Goal: Task Accomplishment & Management: Manage account settings

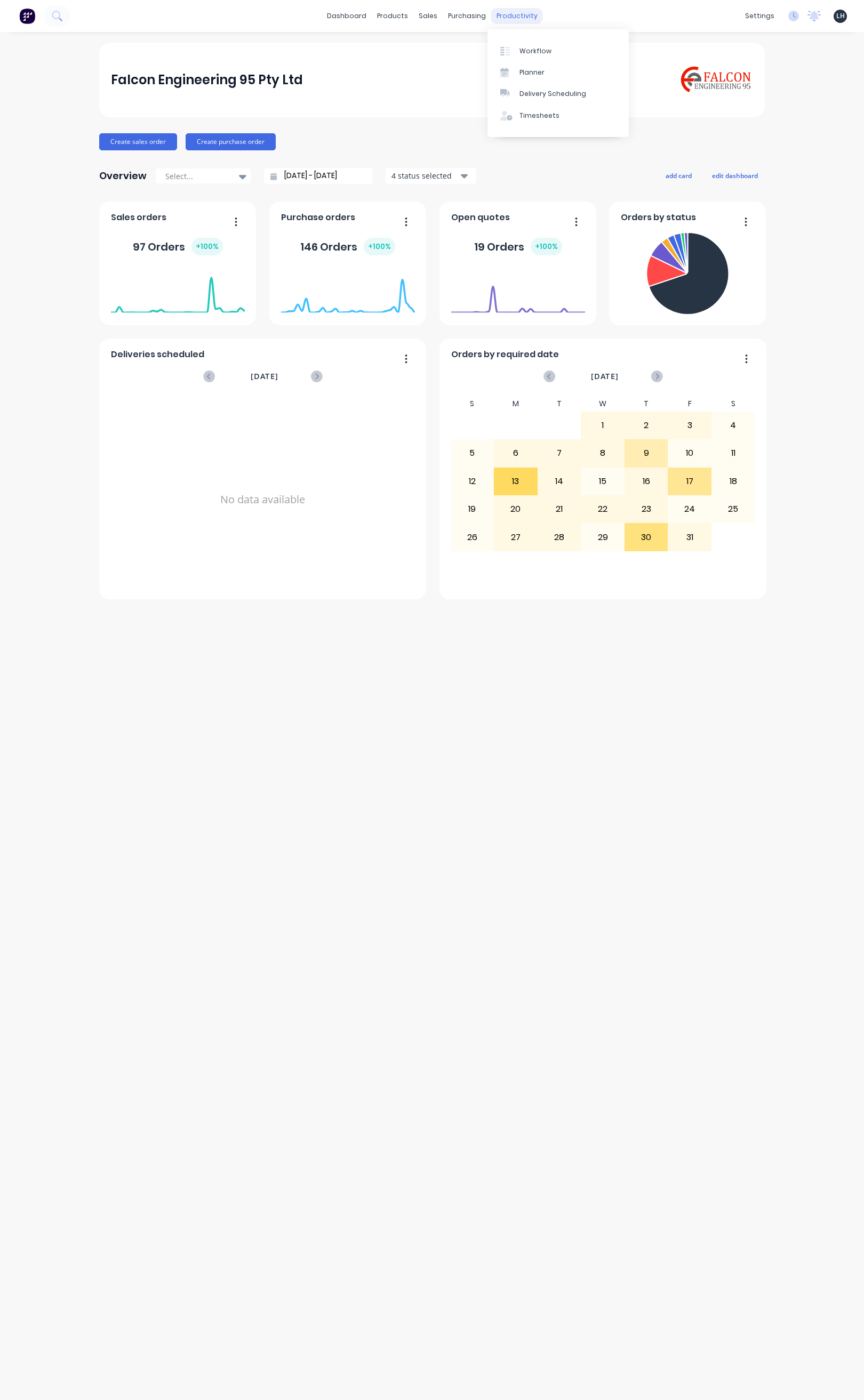
click at [516, 16] on div "productivity" at bounding box center [517, 16] width 52 height 16
click at [490, 56] on link "Purchase Orders" at bounding box center [512, 50] width 141 height 22
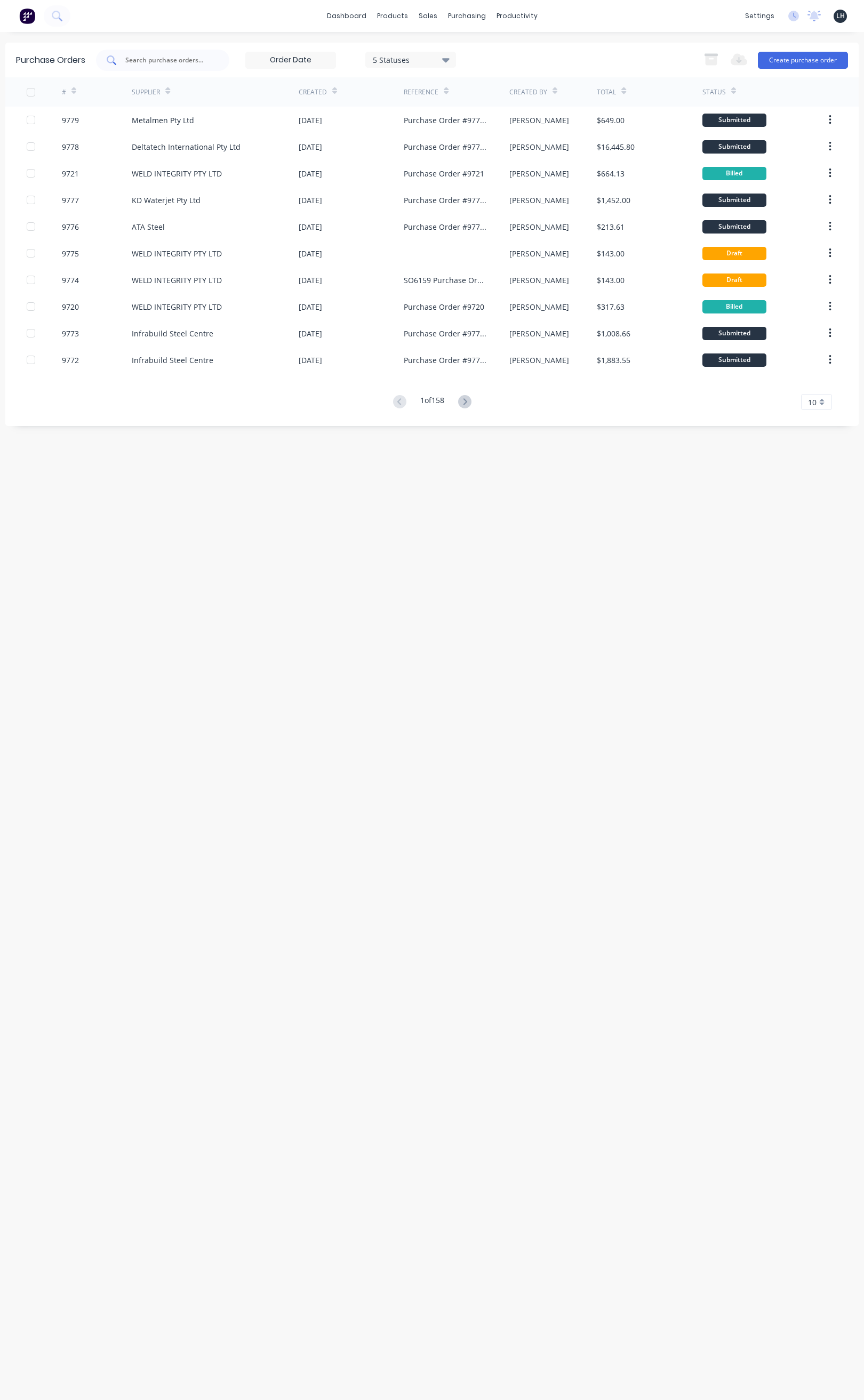
click at [154, 58] on input "text" at bounding box center [168, 60] width 88 height 10
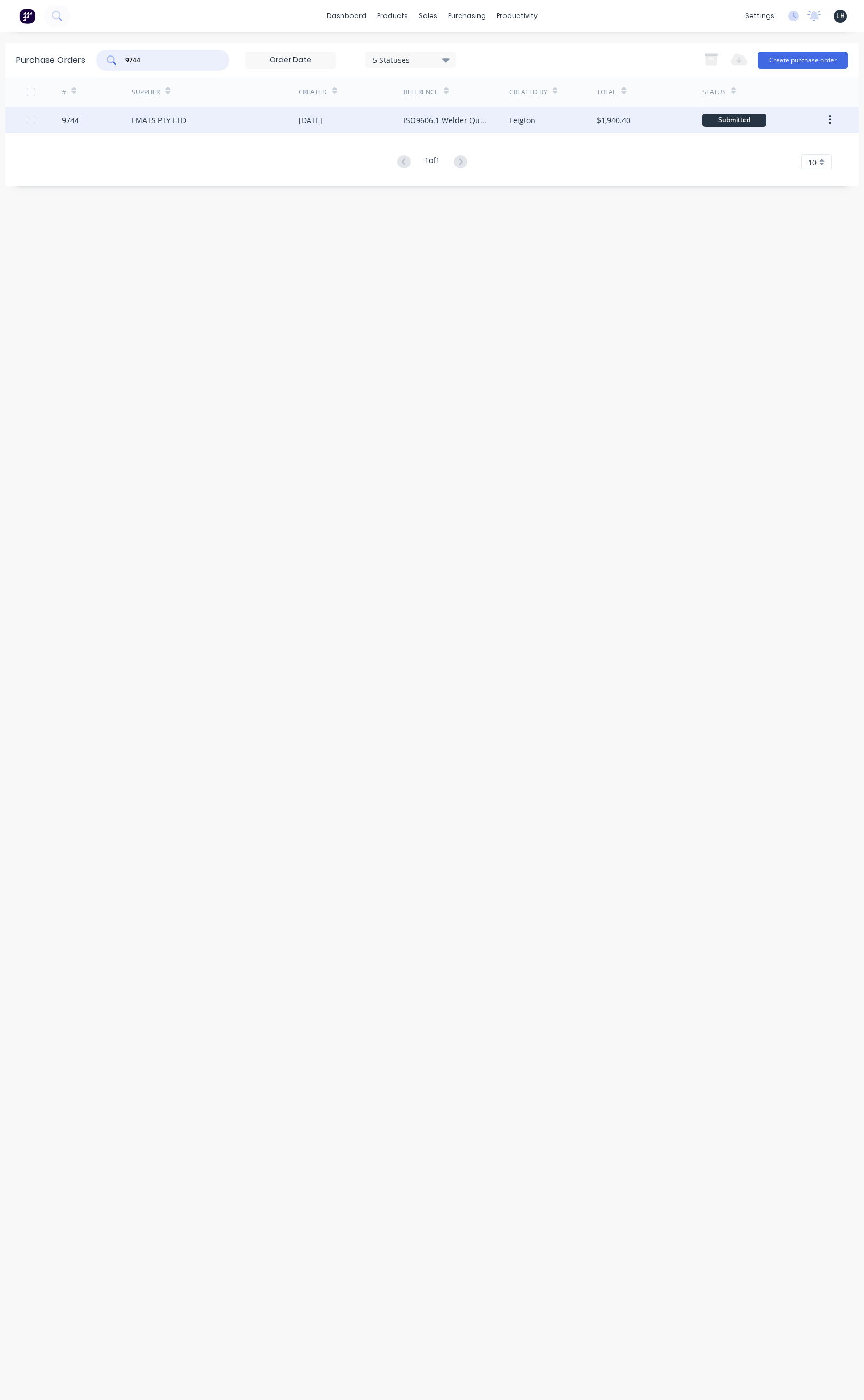
type input "9744"
click at [151, 117] on div "LMATS PTY LTD" at bounding box center [159, 120] width 54 height 11
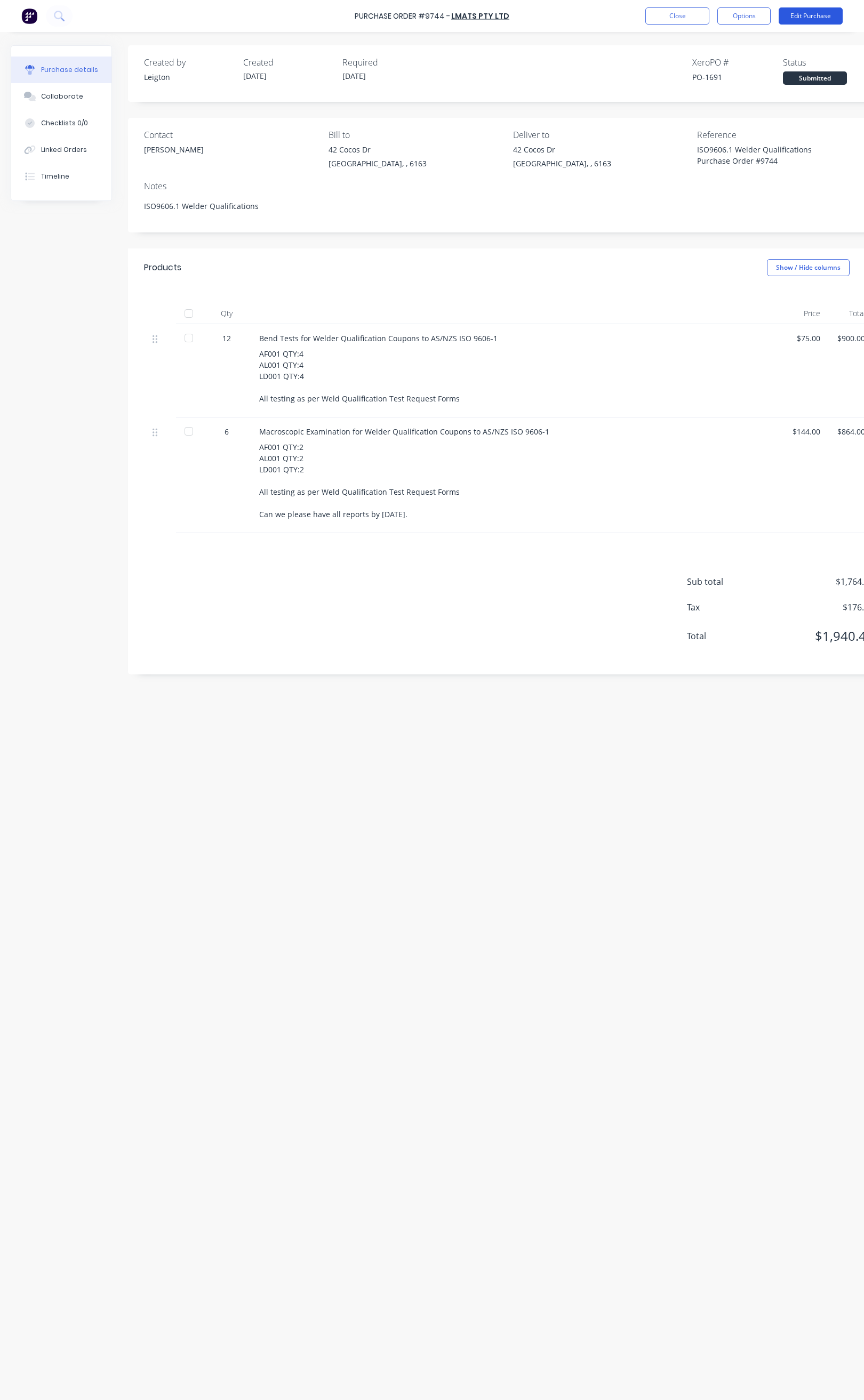
click at [797, 15] on button "Edit Purchase" at bounding box center [811, 16] width 64 height 17
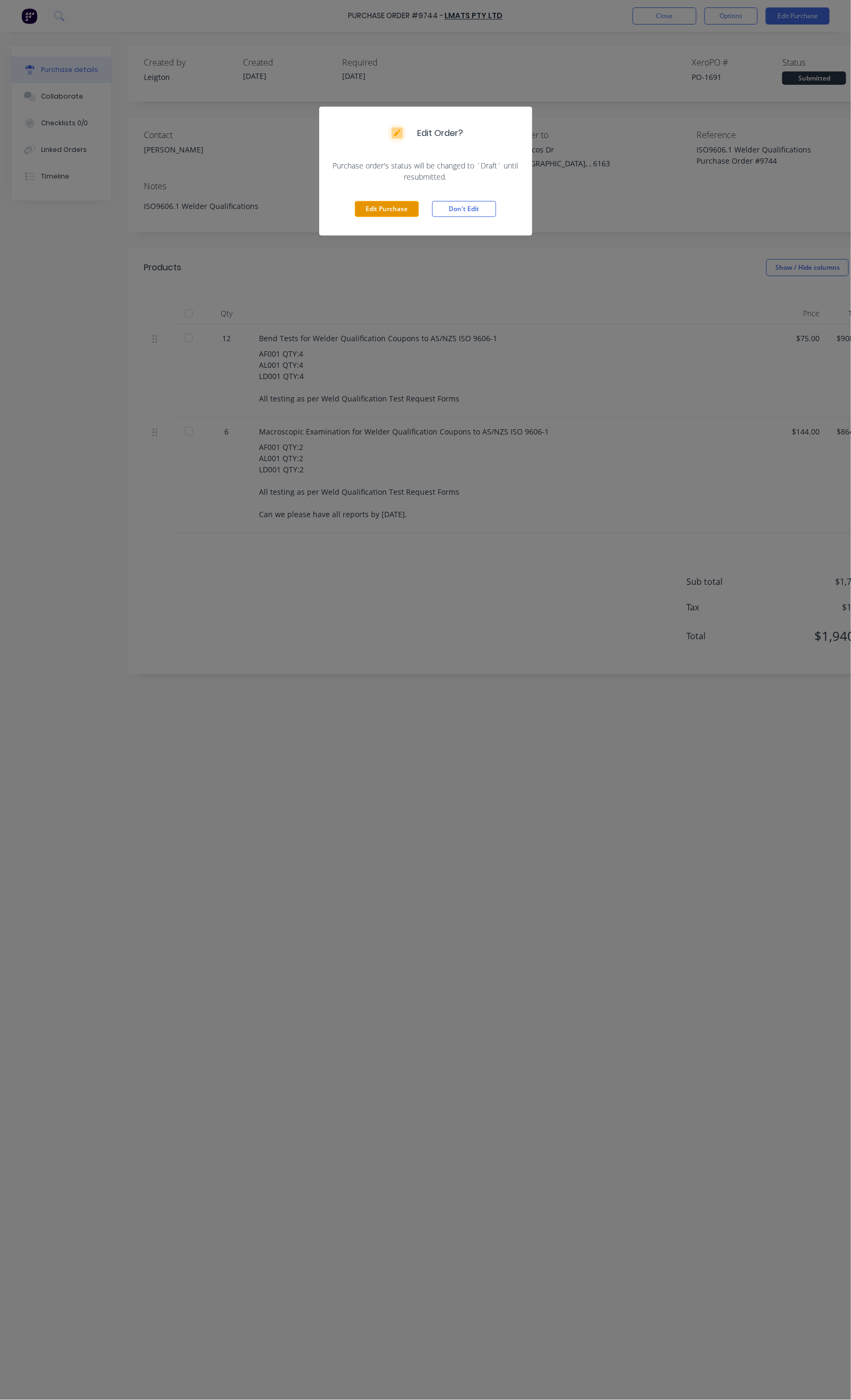
click at [380, 210] on button "Edit Purchase" at bounding box center [387, 209] width 64 height 16
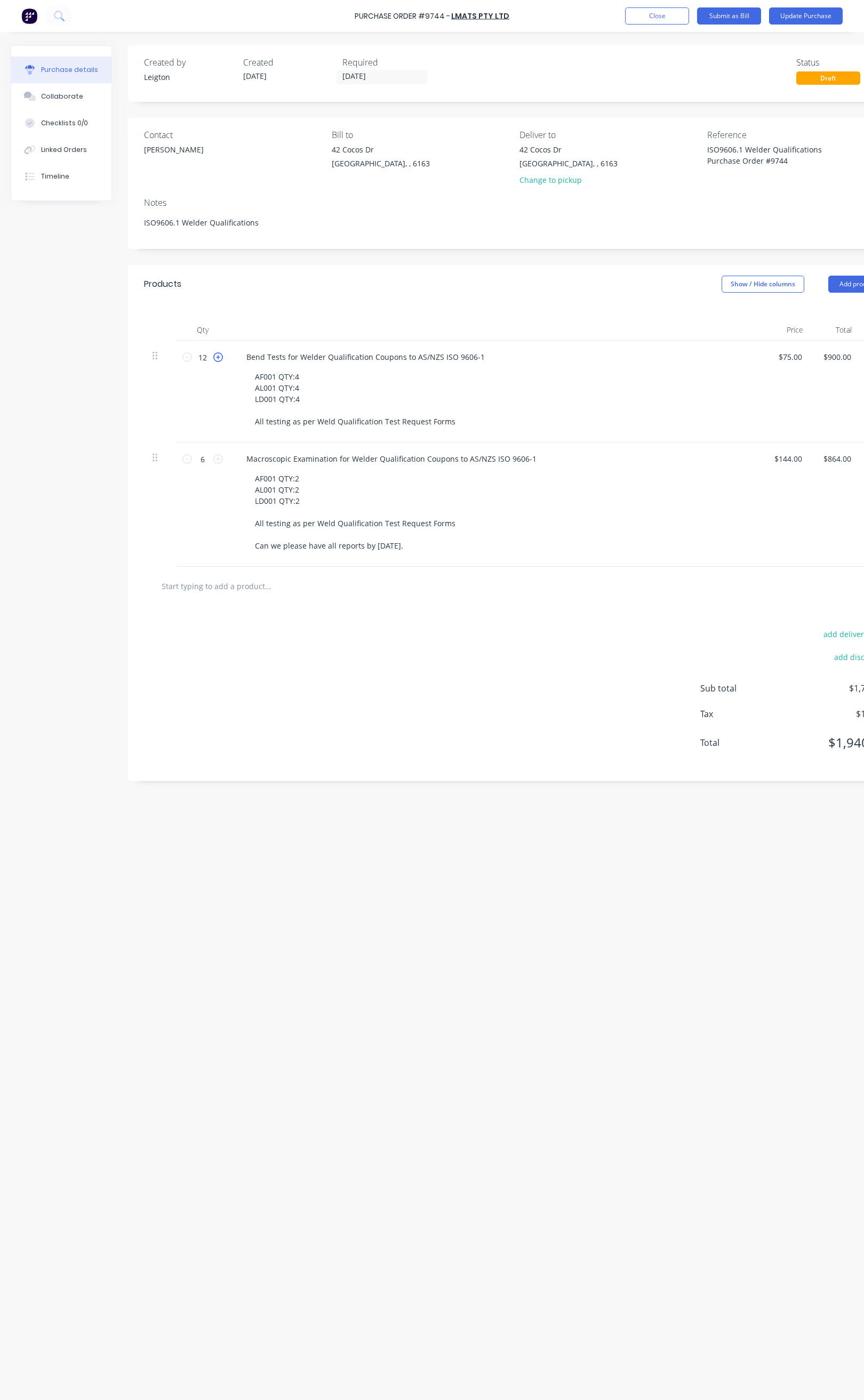
click at [218, 359] on icon at bounding box center [218, 357] width 10 height 10
type textarea "x"
type input "13"
type input "$975.00"
click at [218, 359] on icon at bounding box center [218, 357] width 10 height 10
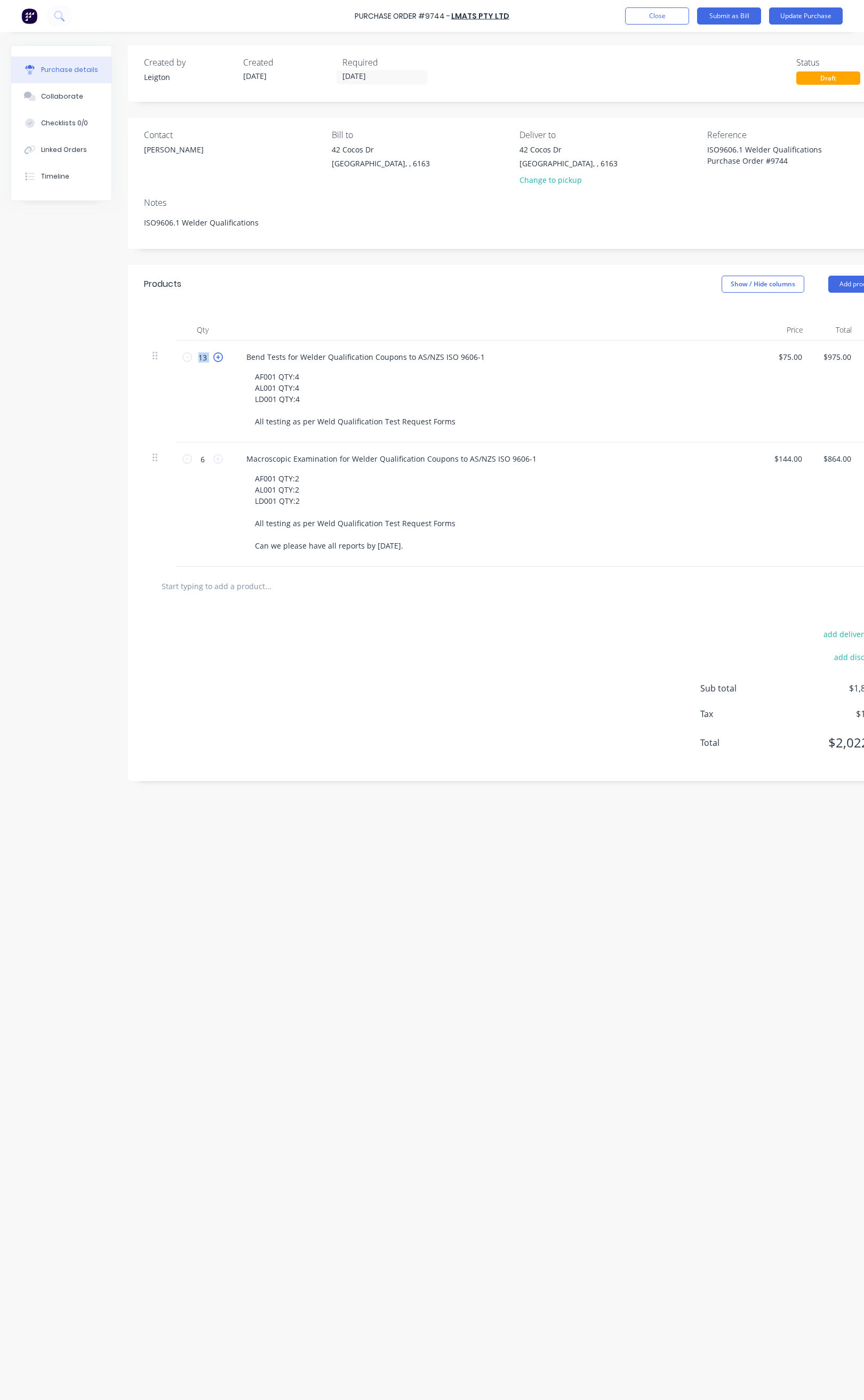
type textarea "x"
type input "14"
type input "$1,050.00"
click at [218, 359] on icon at bounding box center [218, 357] width 10 height 10
type textarea "x"
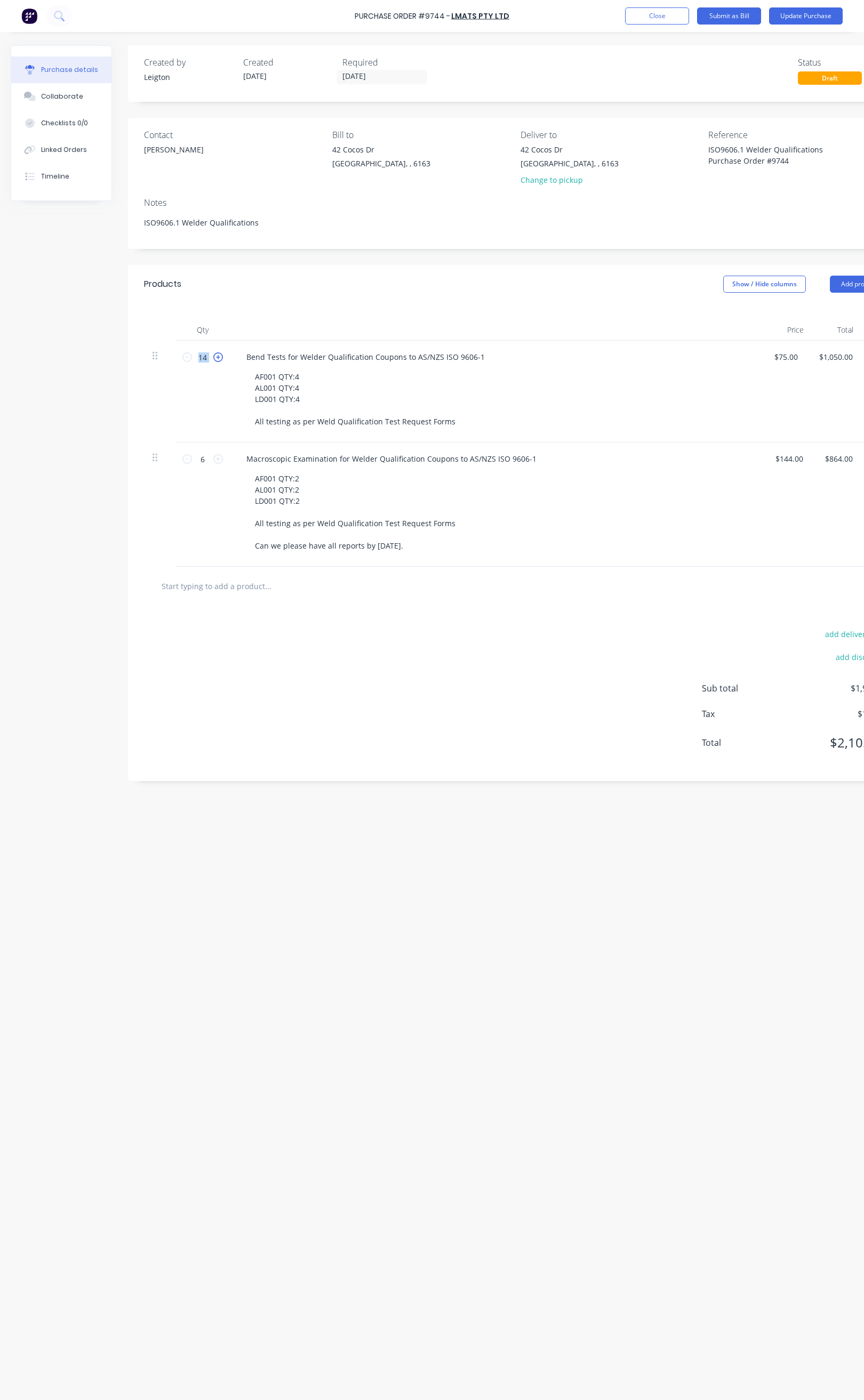
type input "15"
type input "$1,125.00"
click at [218, 359] on icon at bounding box center [218, 357] width 10 height 10
type textarea "x"
type input "16"
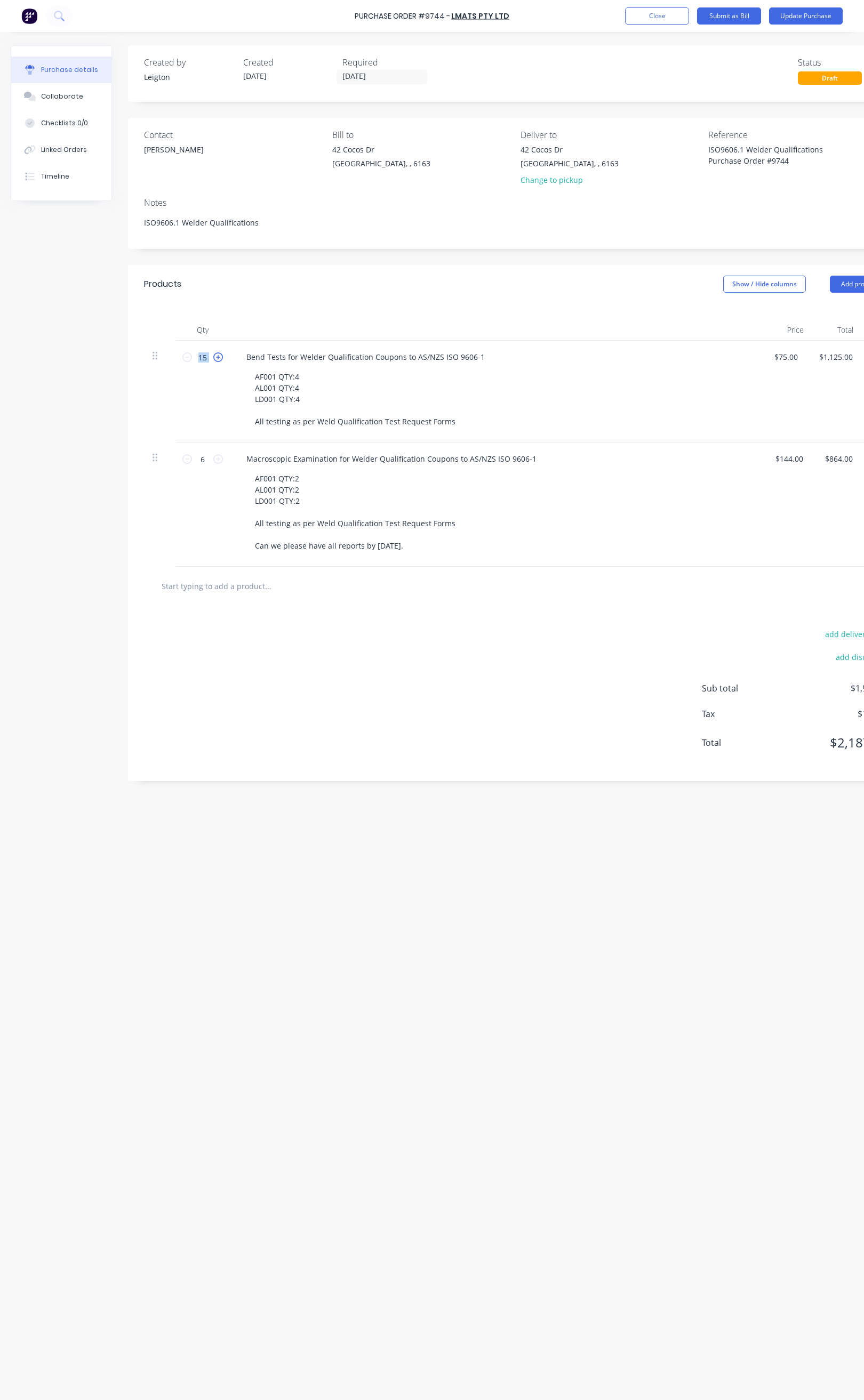
type input "$1,200.00"
click at [821, 20] on button "Update Purchase" at bounding box center [806, 16] width 73 height 17
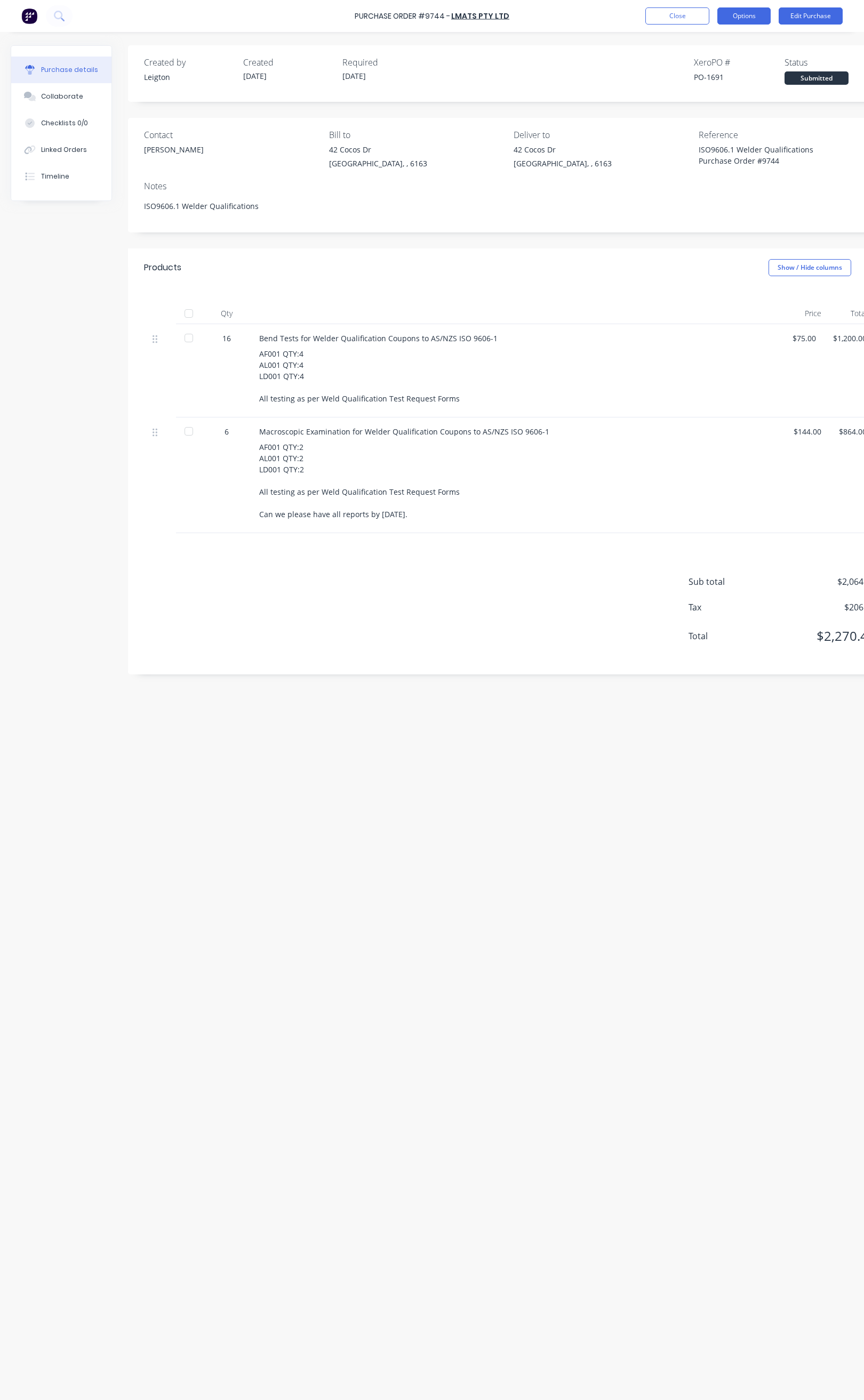
click at [747, 14] on button "Options" at bounding box center [743, 16] width 53 height 17
click at [745, 41] on div "Print / Email" at bounding box center [720, 44] width 82 height 16
click at [724, 67] on div "With pricing" at bounding box center [720, 65] width 82 height 16
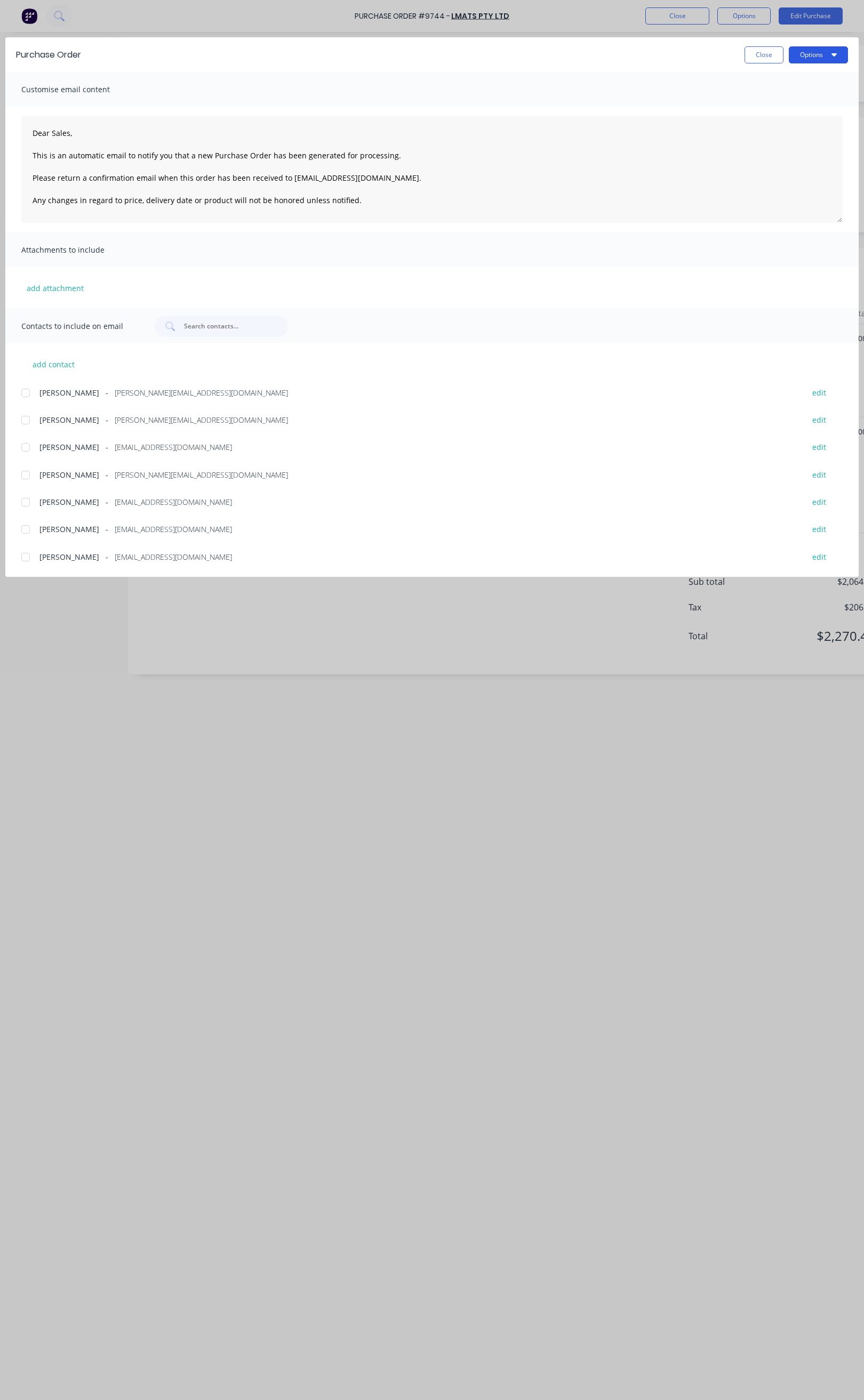
click at [825, 55] on button "Options" at bounding box center [818, 55] width 59 height 17
click at [795, 81] on div "Preview" at bounding box center [797, 82] width 82 height 16
click at [840, 53] on button "Options" at bounding box center [818, 55] width 59 height 17
click at [620, 42] on div "Purchase Order Close Options Preview Print Email" at bounding box center [432, 54] width 854 height 35
click at [639, 21] on div "Purchase Order Close Options Customise email content Dear Sales, This is an aut…" at bounding box center [432, 700] width 864 height 1400
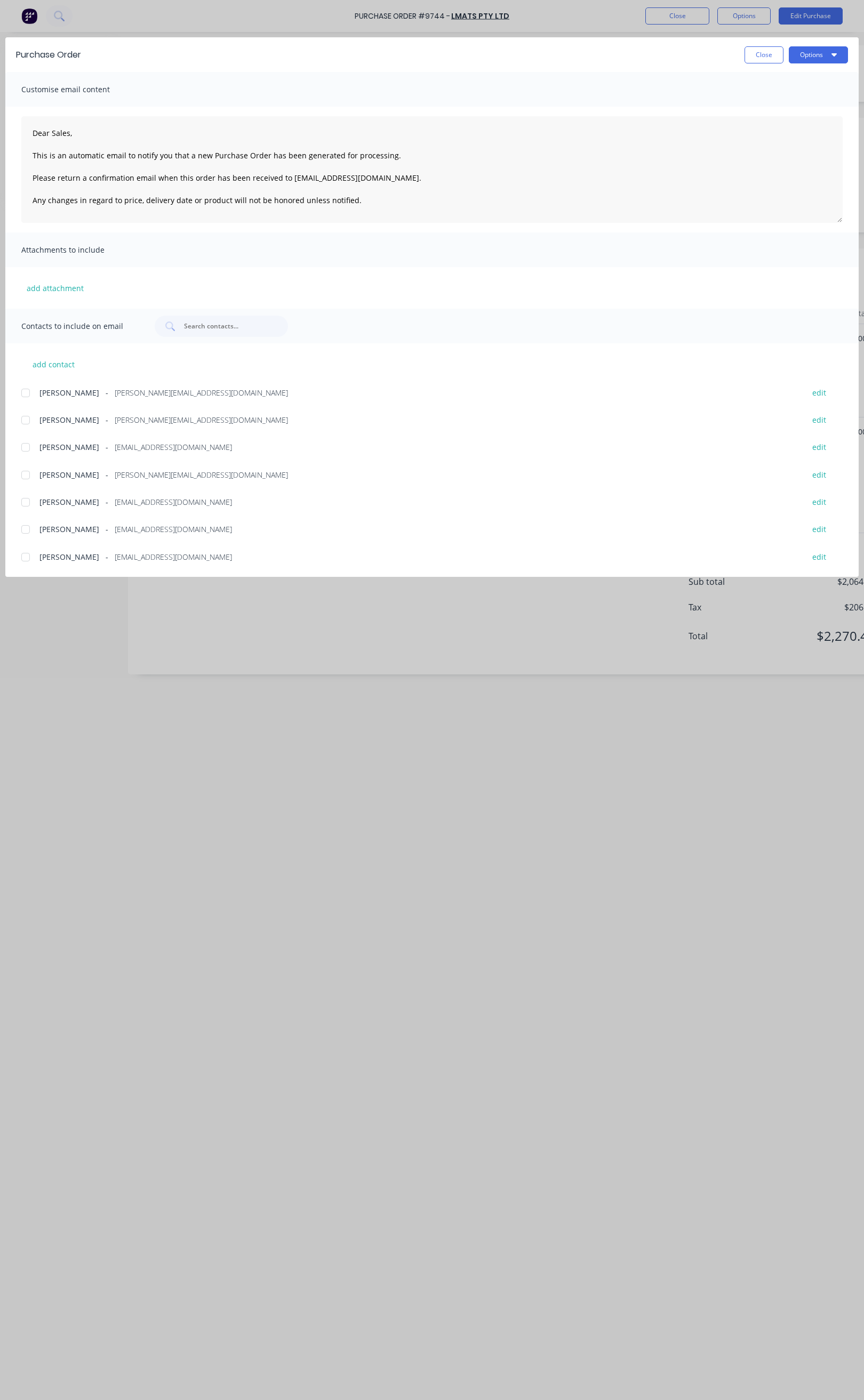
click at [26, 498] on div at bounding box center [26, 502] width 22 height 22
click at [806, 58] on button "Options" at bounding box center [818, 55] width 59 height 17
click at [800, 123] on div "Email" at bounding box center [797, 124] width 82 height 16
click at [768, 54] on button "Close" at bounding box center [764, 55] width 39 height 17
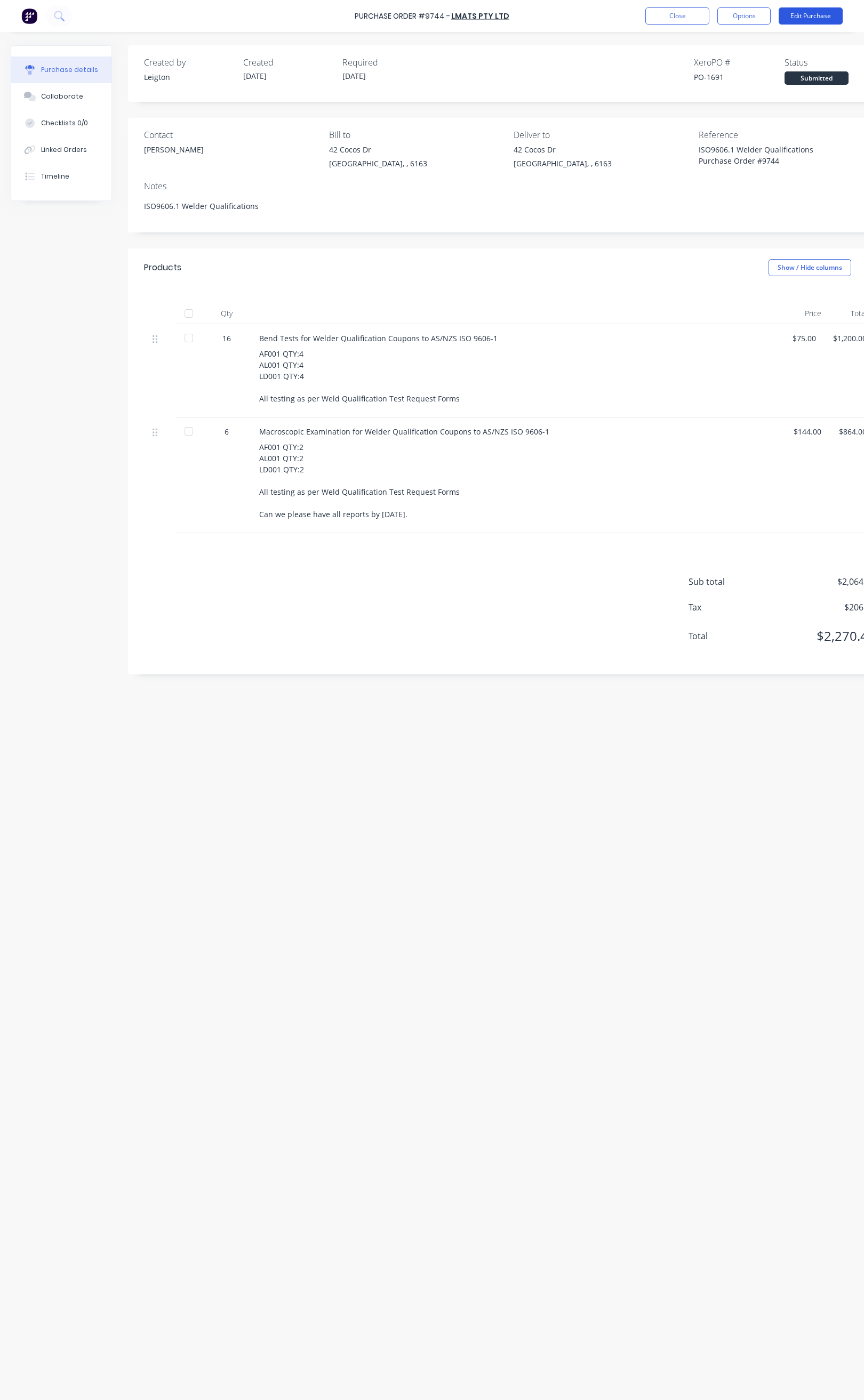
click at [797, 16] on button "Edit Purchase" at bounding box center [811, 16] width 64 height 17
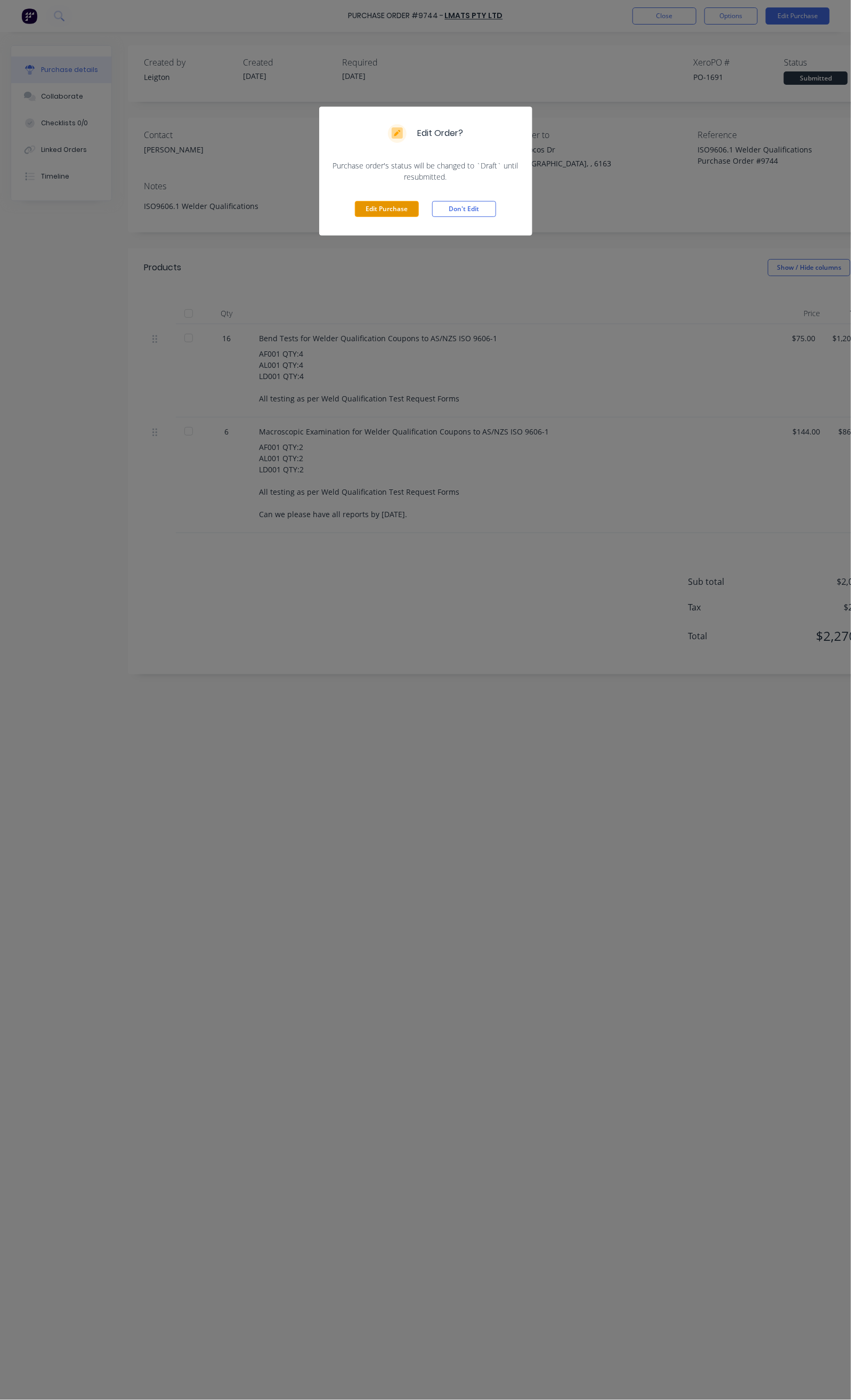
click at [372, 208] on button "Edit Purchase" at bounding box center [387, 209] width 64 height 16
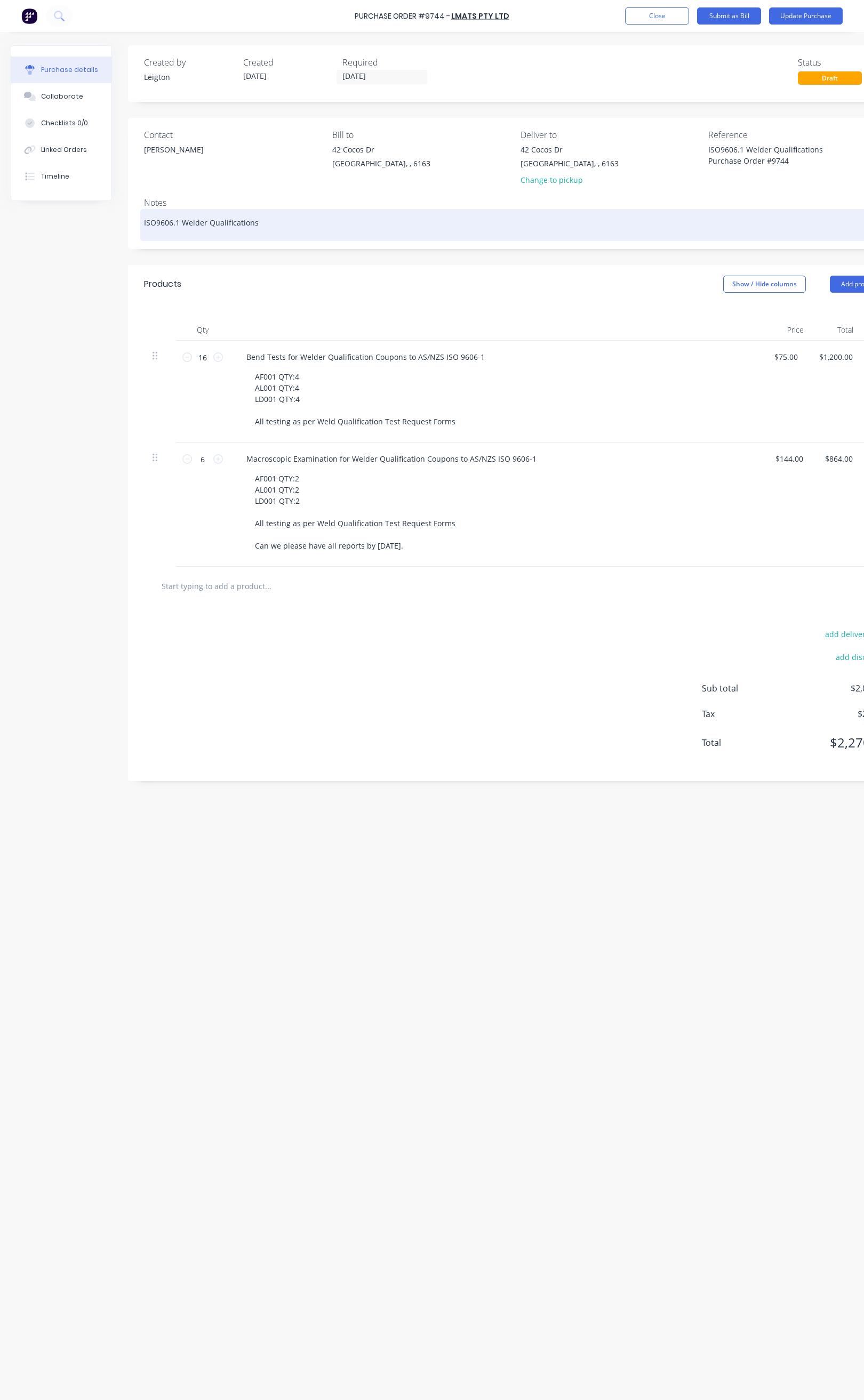
click at [276, 228] on textarea "ISO9606.1 Welder Qualifications" at bounding box center [516, 223] width 745 height 24
type textarea "x"
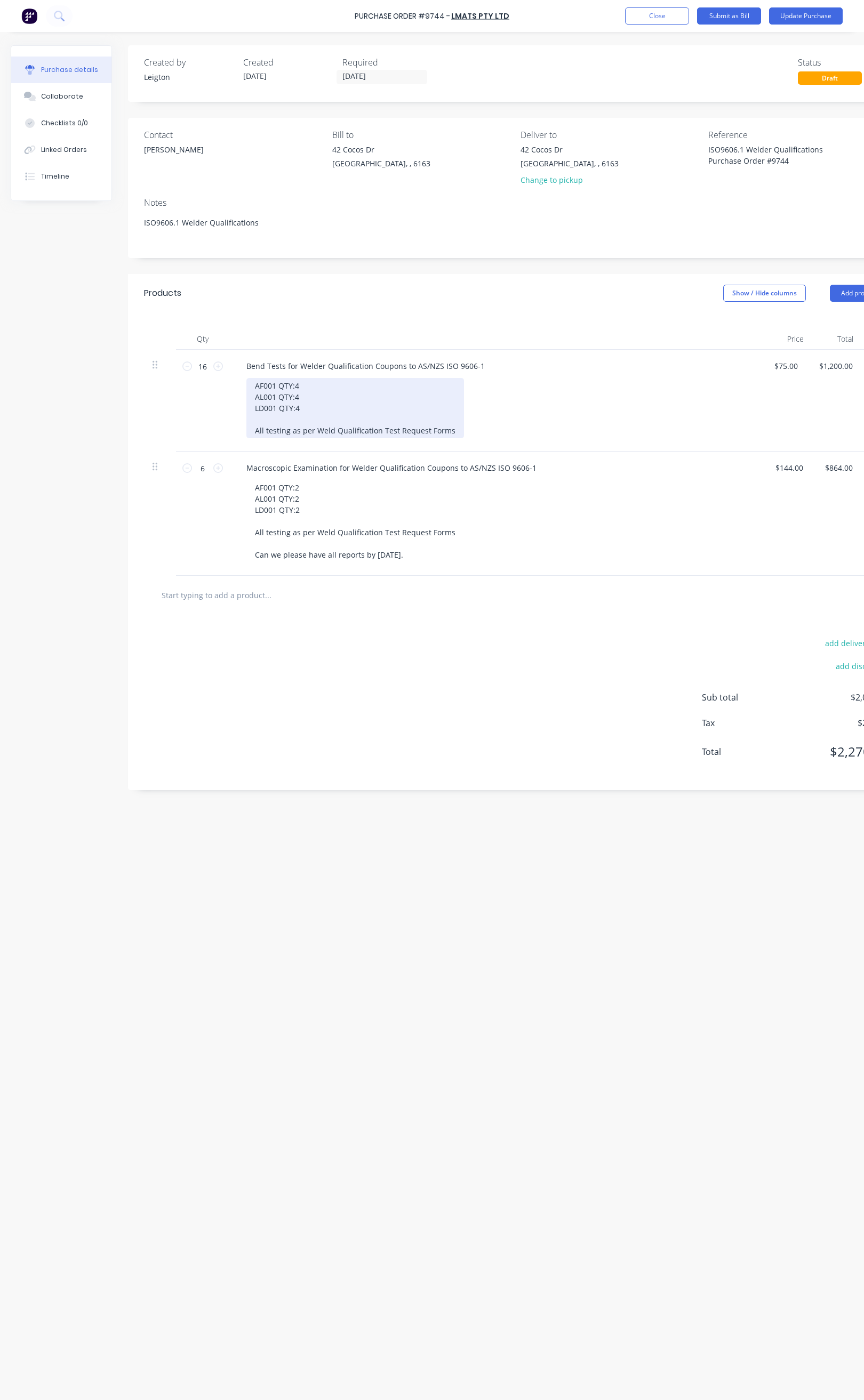
type textarea "ISO9606.1 Welder Qualifications"
type textarea "x"
type textarea "ISO9606.1 Welder Qualifications"
click at [304, 397] on div "AF001 QTY:4 AL001 QTY:4 LD001 QTY:4 All testing as per Weld Qualification Test …" at bounding box center [355, 408] width 217 height 60
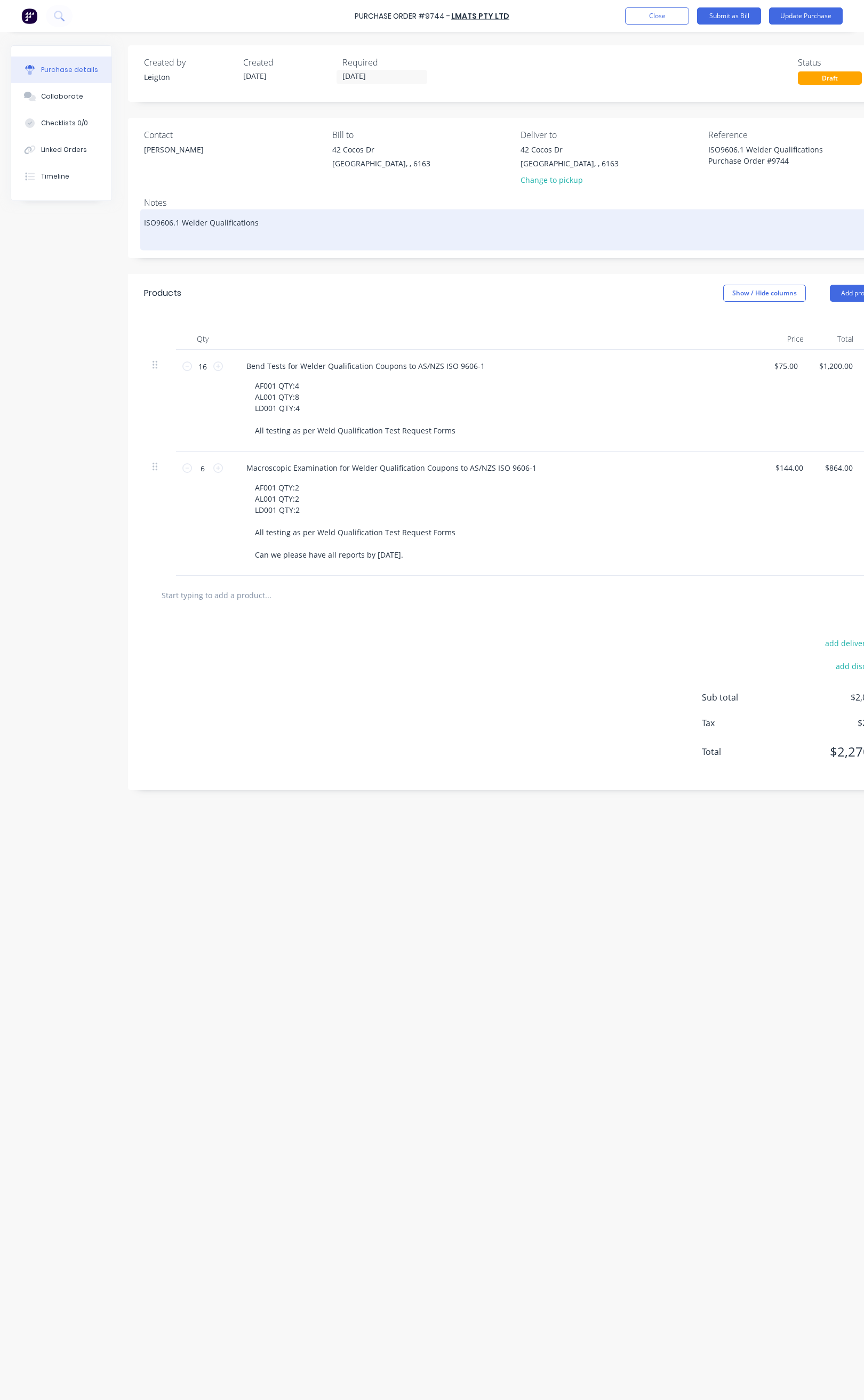
click at [217, 232] on textarea "ISO9606.1 Welder Qualifications" at bounding box center [516, 228] width 745 height 33
type textarea "x"
type textarea "ISO9606.1 Welder Qualifications R"
type textarea "x"
type textarea "ISO9606.1 Welder Qualifications Re"
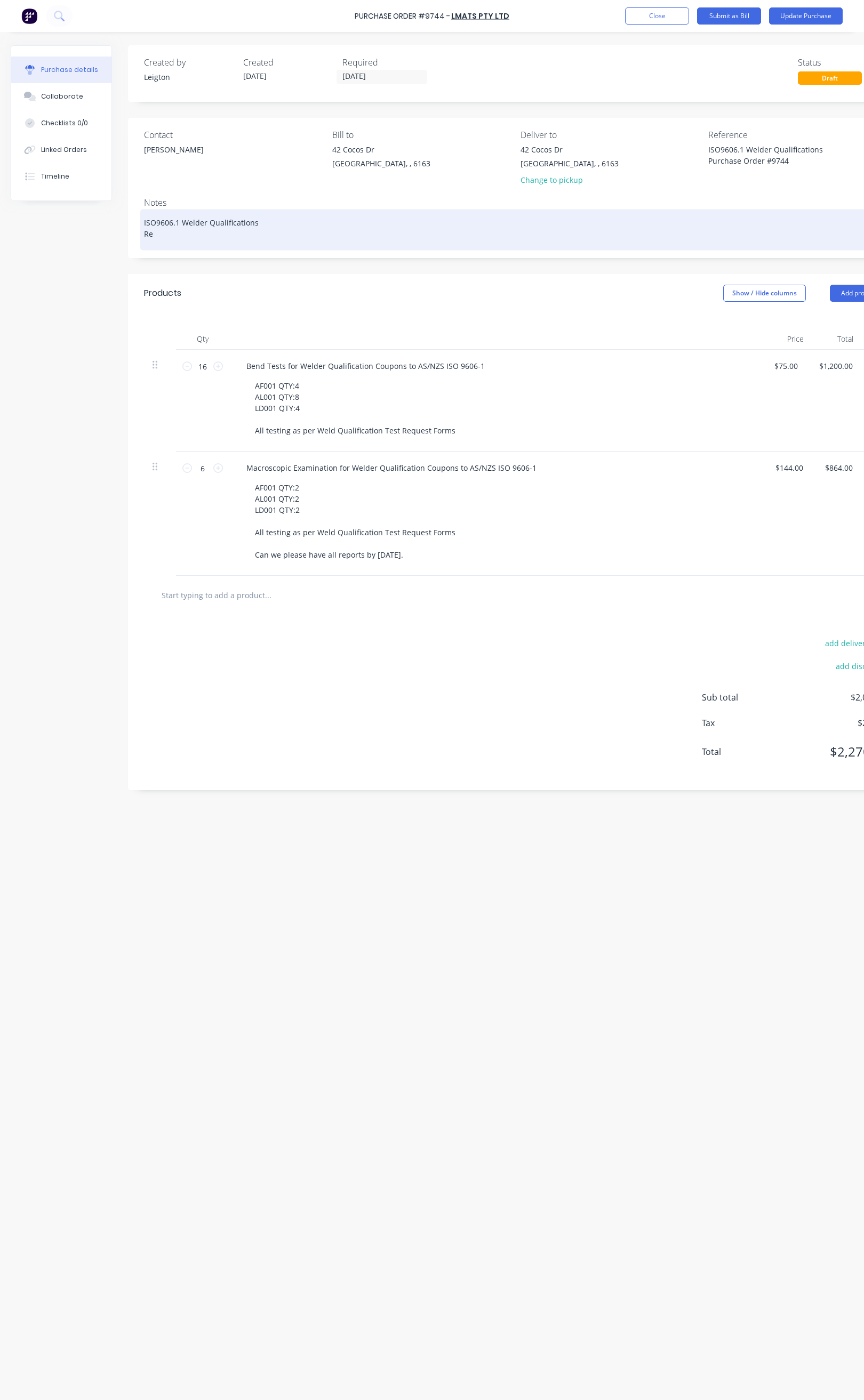
type textarea "x"
type textarea "ISO9606.1 Welder Qualifications Rev"
type textarea "x"
type textarea "ISO9606.1 Welder Qualifications Rev"
type textarea "x"
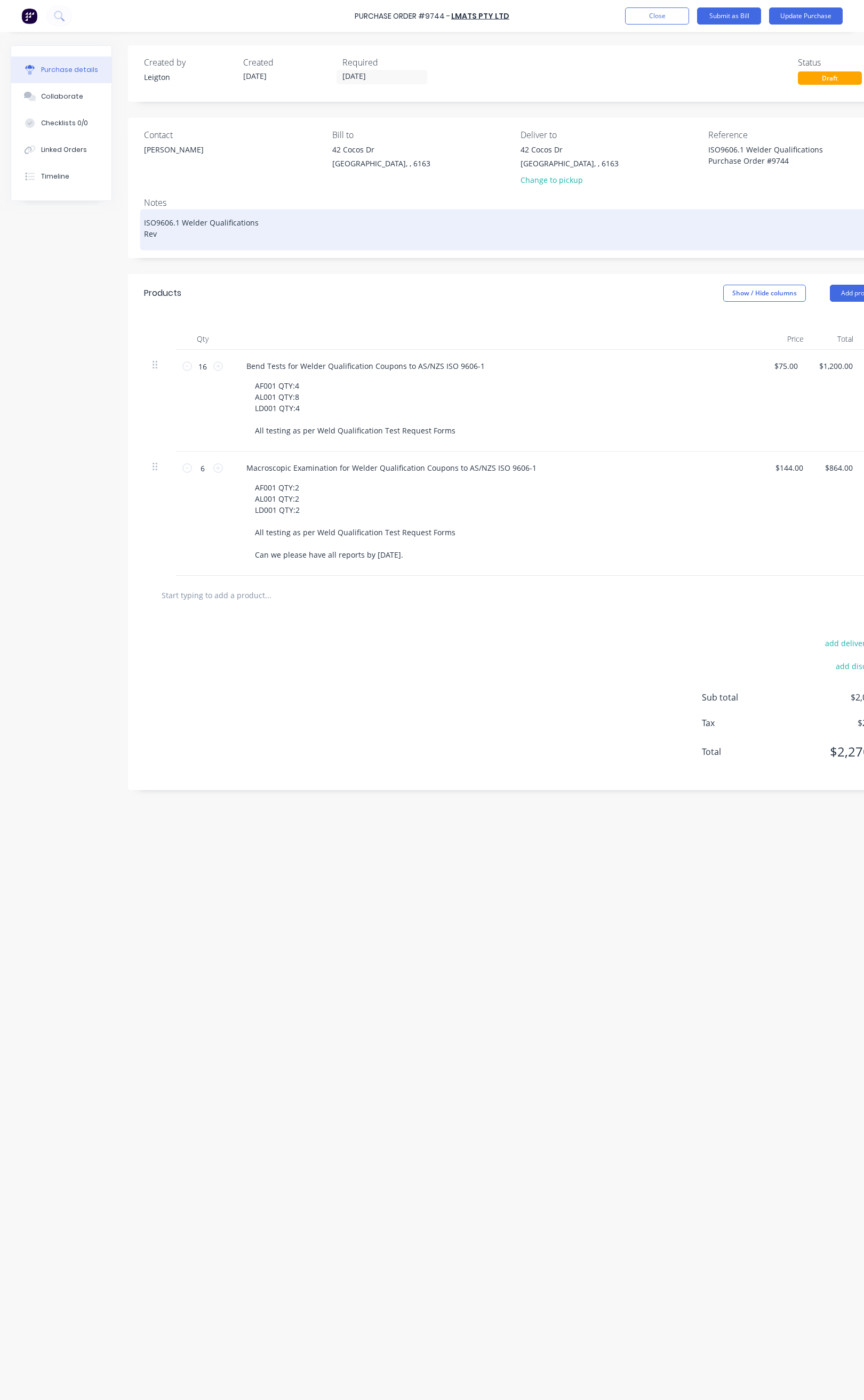
type textarea "ISO9606.1 Welder Qualifications Rev 1"
type textarea "x"
type textarea "ISO9606.1 Welder Qualifications Rev 1"
type textarea "x"
type textarea "ISO9606.1 Welder Qualifications Rev 1 a"
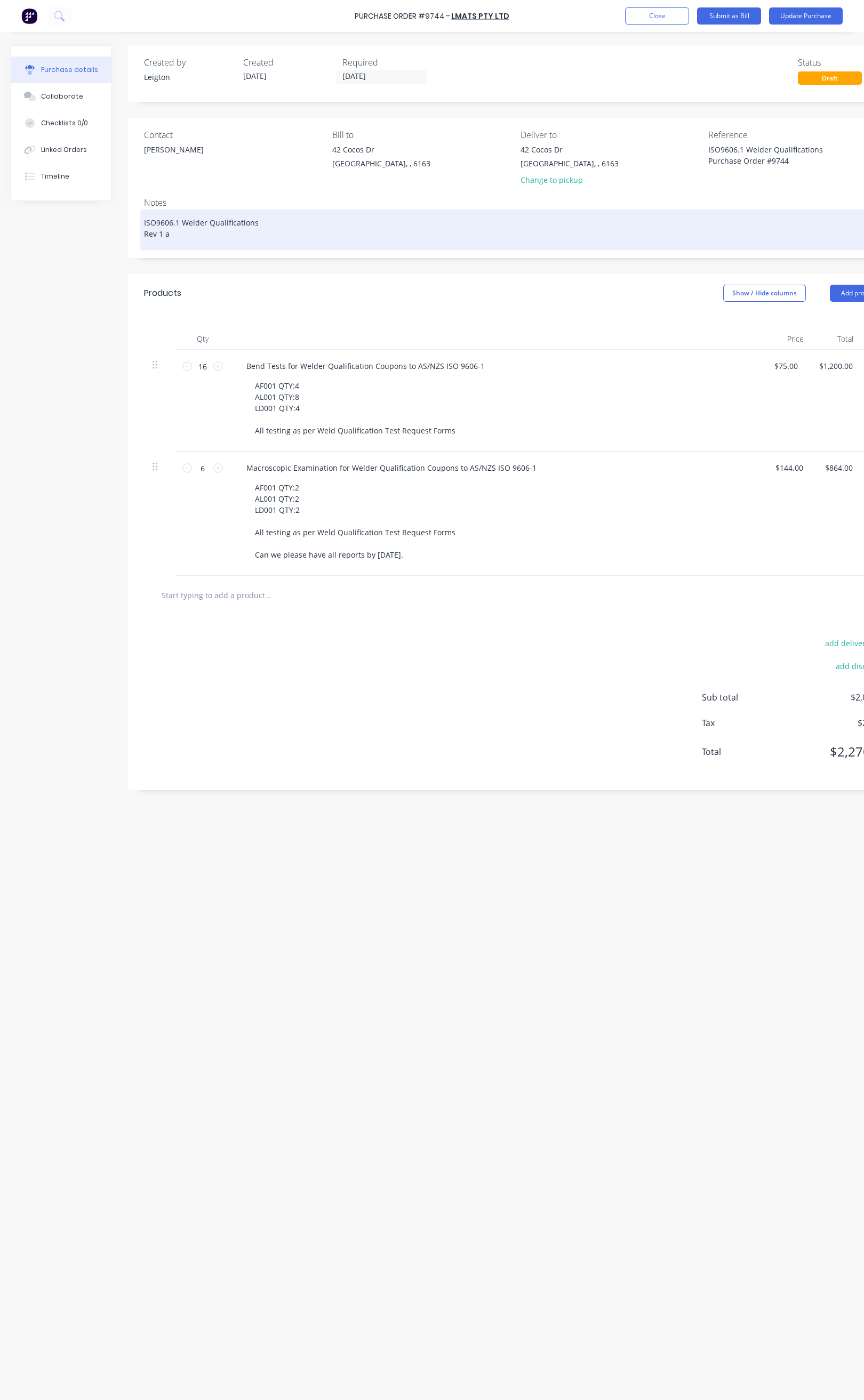
type textarea "x"
type textarea "ISO9606.1 Welder Qualifications Rev 1 ad"
type textarea "x"
type textarea "ISO9606.1 Welder Qualifications Rev 1 add"
type textarea "x"
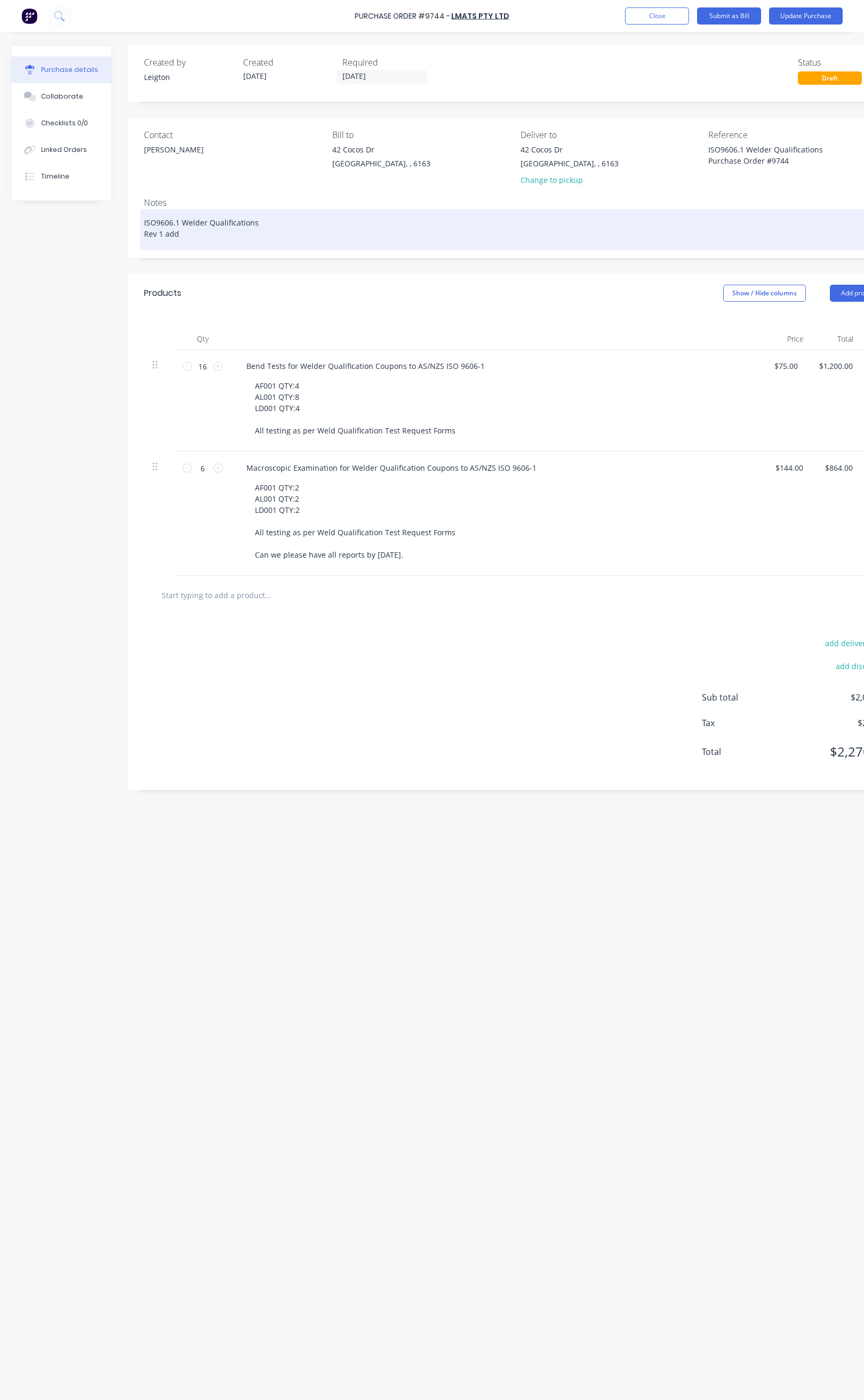
type textarea "ISO9606.1 Welder Qualifications Rev 1 adde"
type textarea "x"
type textarea "ISO9606.1 Welder Qualifications Rev 1 added"
type textarea "x"
type textarea "ISO9606.1 Welder Qualifications Rev 1 added"
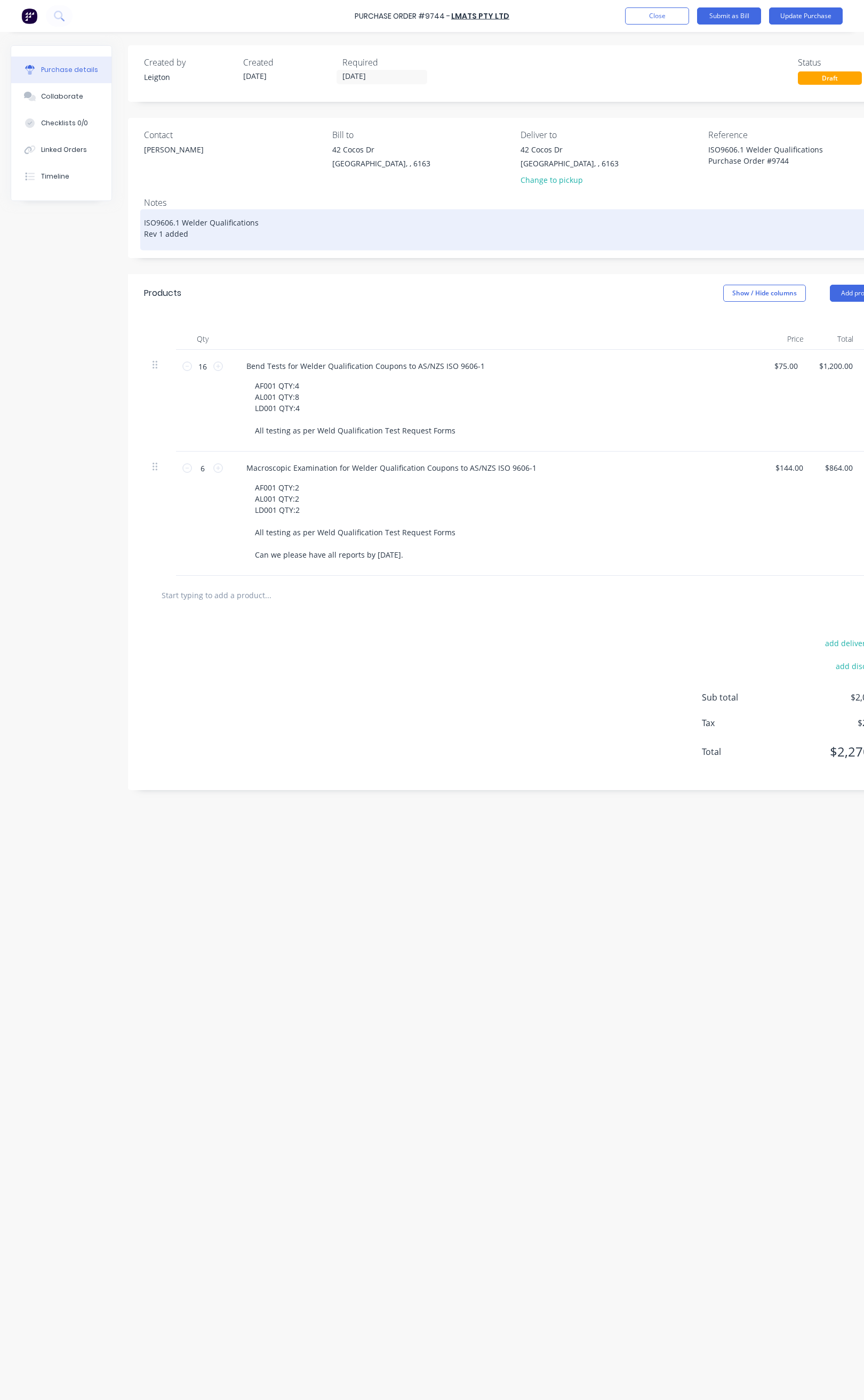
type textarea "x"
type textarea "ISO9606.1 Welder Qualifications Rev 1 added 4"
type textarea "x"
type textarea "ISO9606.1 Welder Qualifications Rev 1 added 4"
type textarea "x"
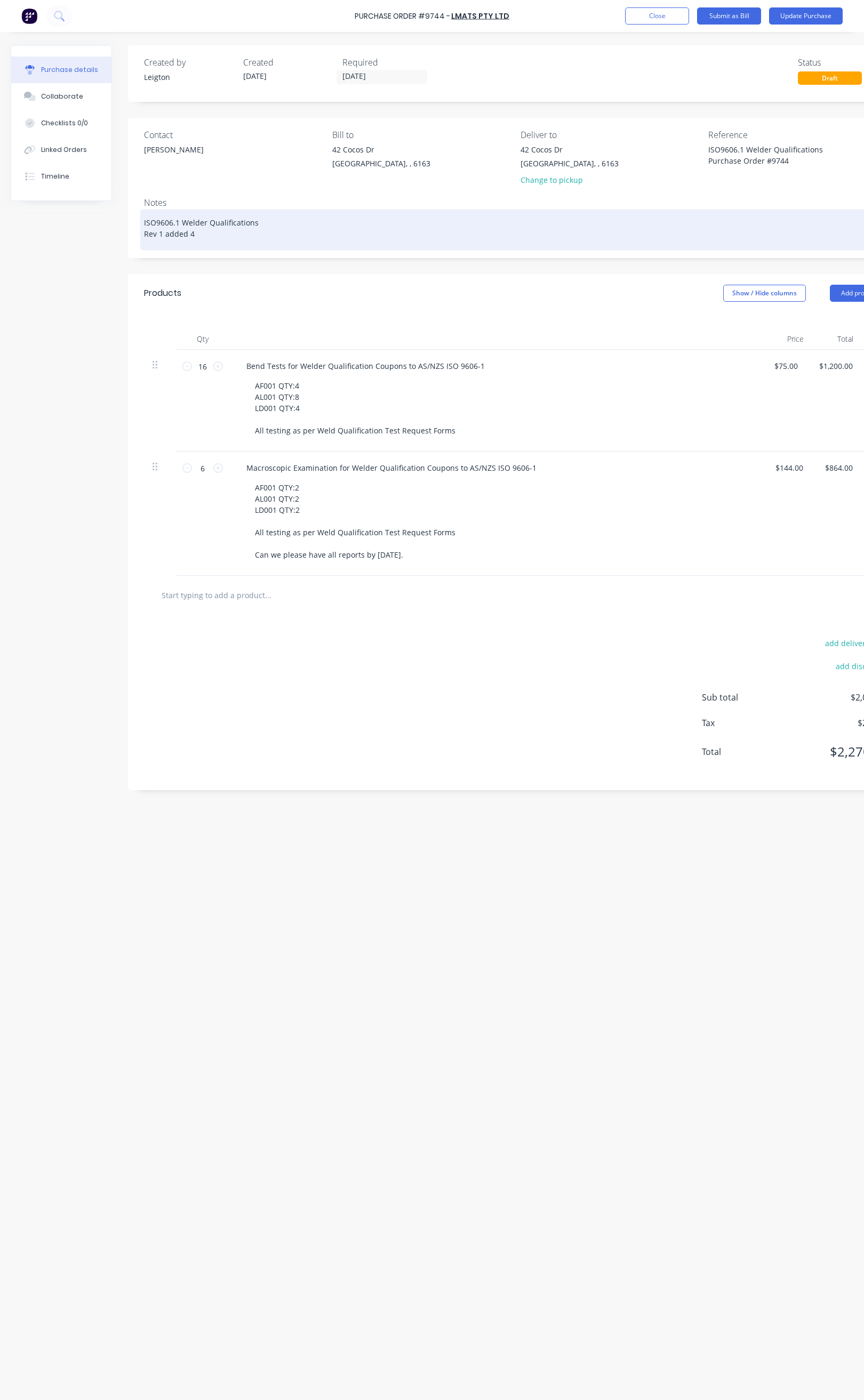
type textarea "ISO9606.1 Welder Qualifications Rev 1 added 4"
type textarea "x"
type textarea "ISO9606.1 Welder Qualifications Rev 1 added 4x"
type textarea "x"
type textarea "ISO9606.1 Welder Qualifications Rev 1 added 4x"
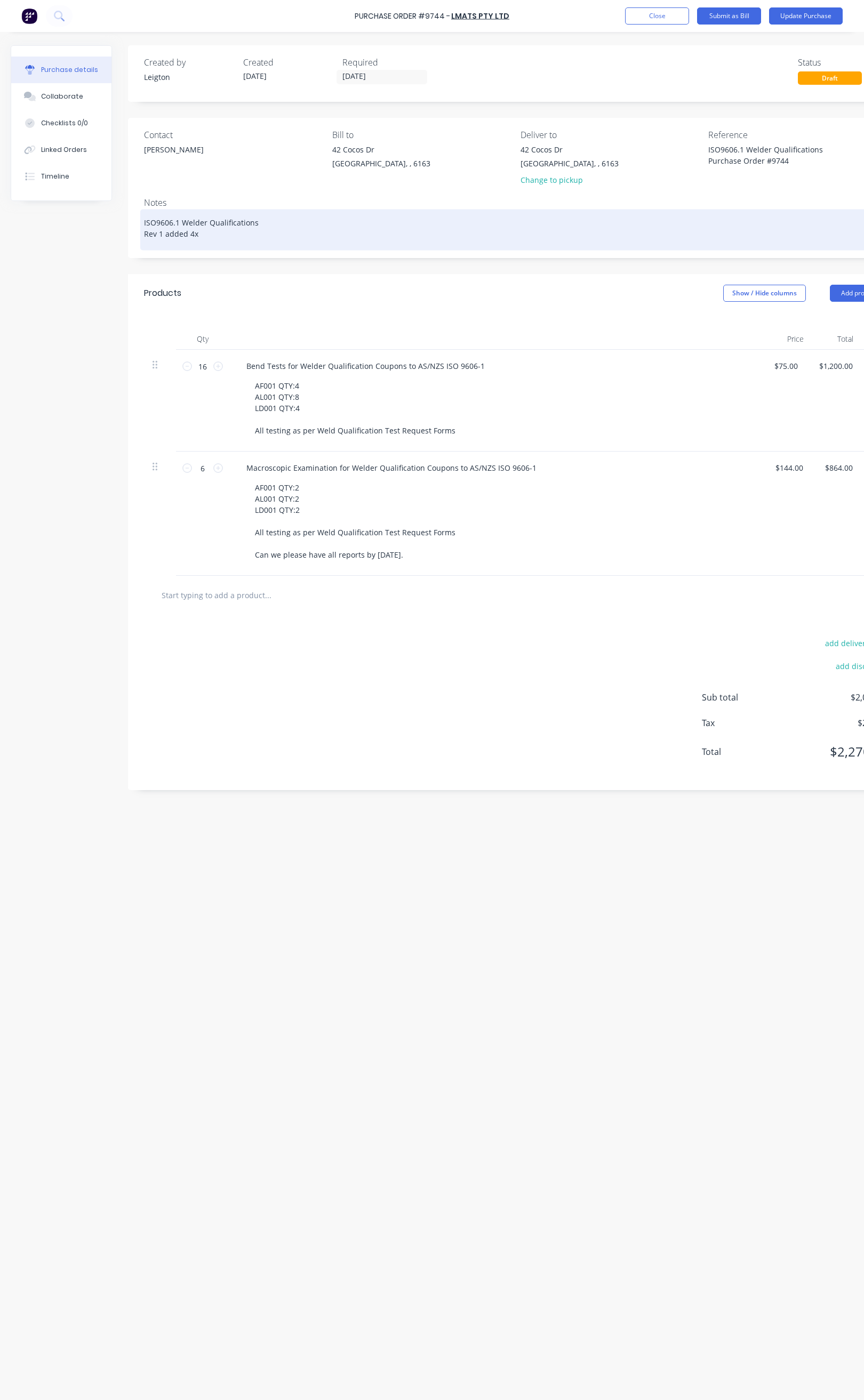
type textarea "x"
type textarea "ISO9606.1 Welder Qualifications Rev 1 added 4x b"
type textarea "x"
type textarea "ISO9606.1 Welder Qualifications Rev 1 added 4x be"
type textarea "x"
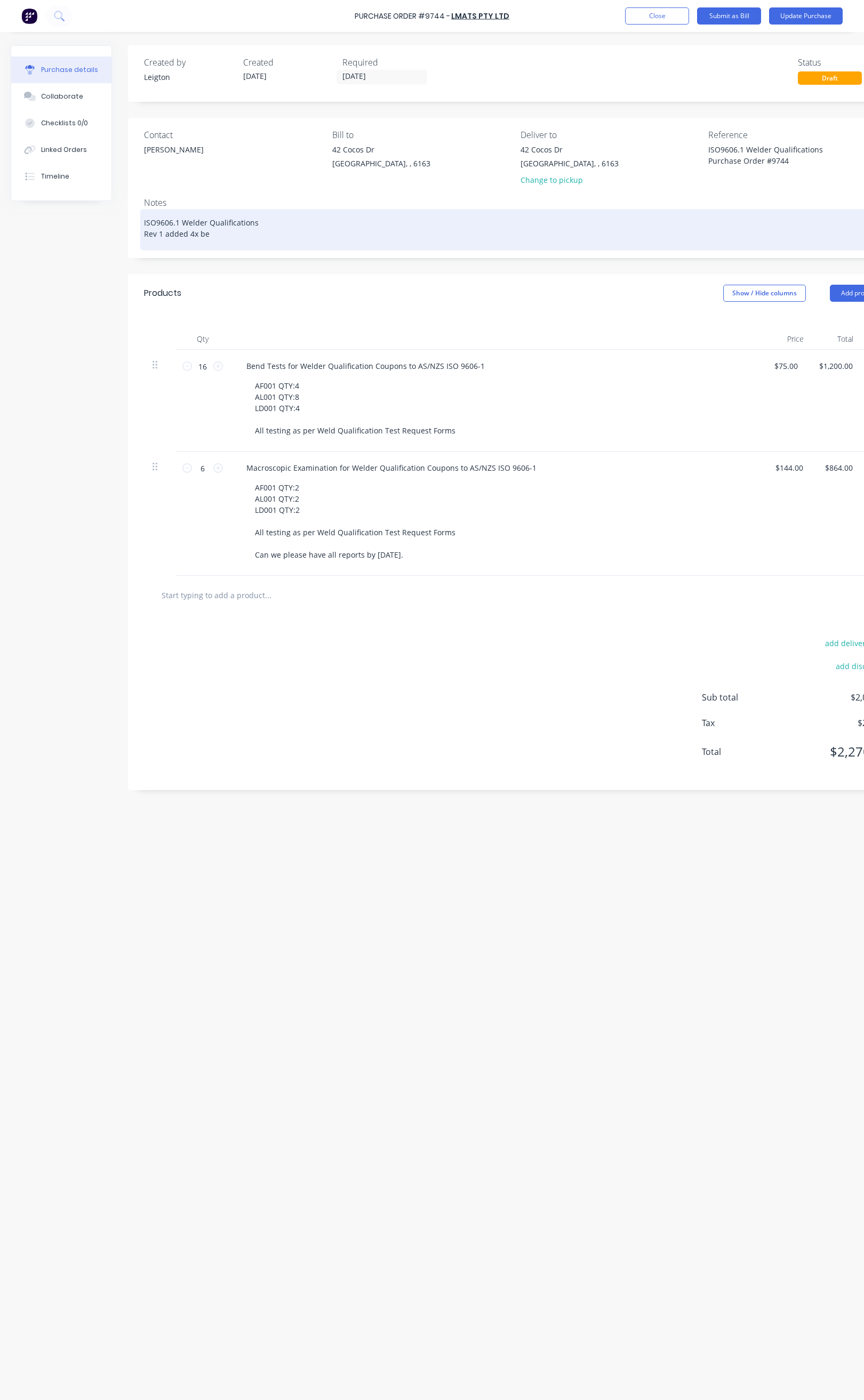
type textarea "ISO9606.1 Welder Qualifications Rev 1 added 4x ben"
type textarea "x"
type textarea "ISO9606.1 Welder Qualifications Rev 1 added 4x bend"
type textarea "x"
type textarea "ISO9606.1 Welder Qualifications Rev 1 added 4x bend"
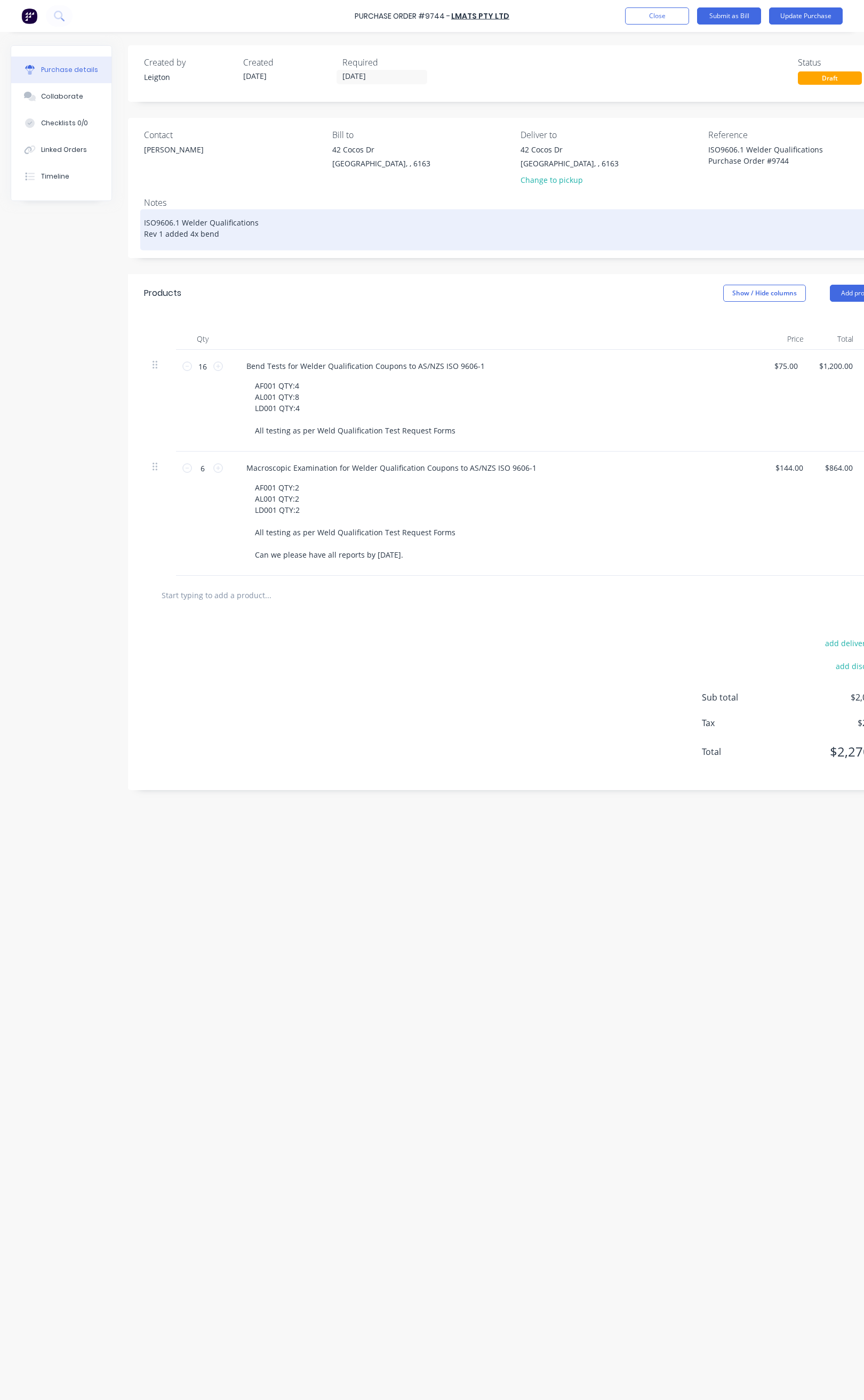
type textarea "x"
type textarea "ISO9606.1 Welder Qualifications Rev 1 added 4x bend t"
type textarea "x"
type textarea "ISO9606.1 Welder Qualifications Rev 1 added 4x bend te"
type textarea "x"
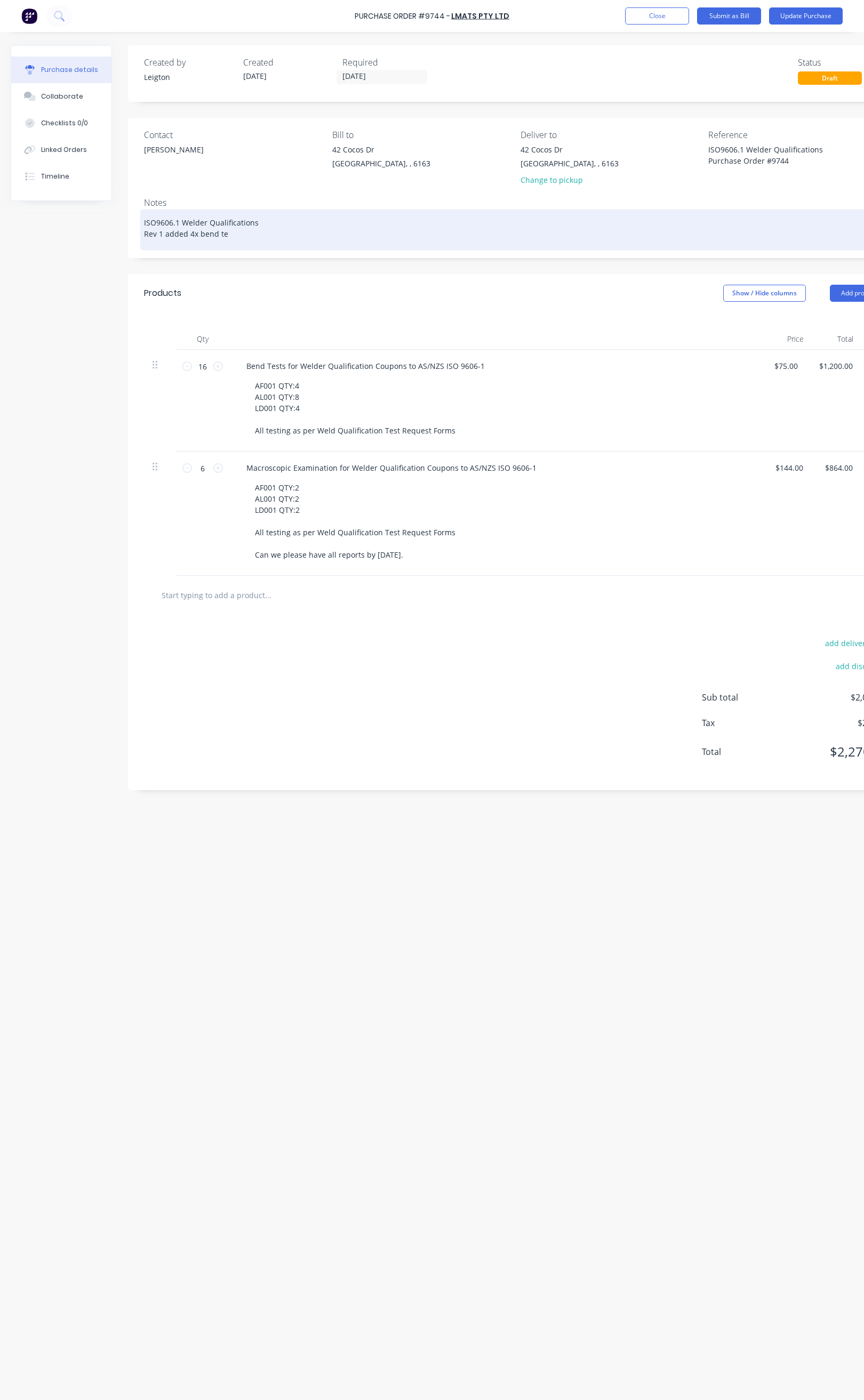
type textarea "ISO9606.1 Welder Qualifications Rev 1 added 4x bend tes"
type textarea "x"
type textarea "ISO9606.1 Welder Qualifications Rev 1 added 4x bend test"
type textarea "x"
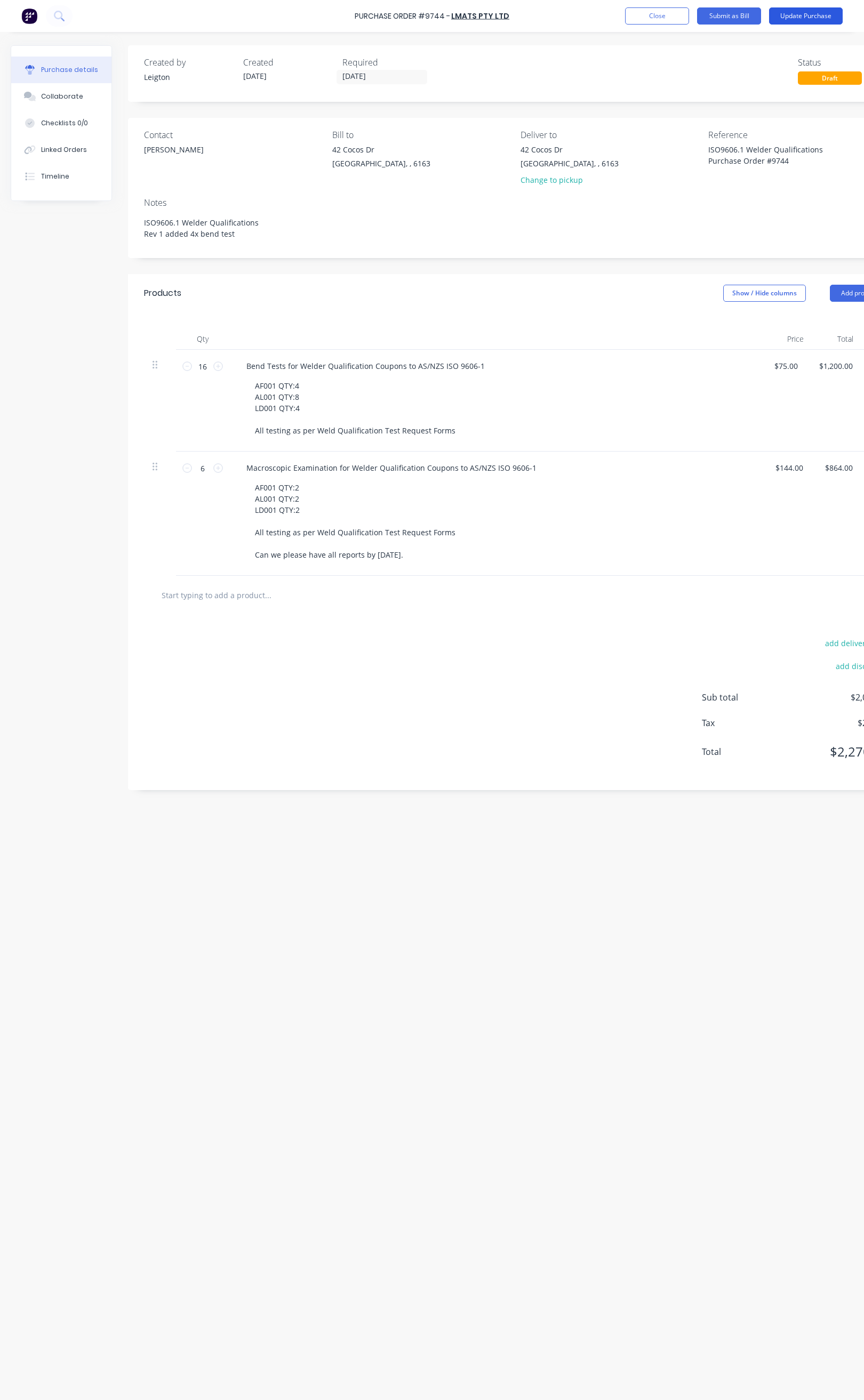
type textarea "ISO9606.1 Welder Qualifications Rev 1 added 4x bend test"
type textarea "x"
type textarea "ISO9606.1 Welder Qualifications Rev 1 added 4x bend test"
click at [813, 13] on button "Update Purchase" at bounding box center [806, 16] width 73 height 17
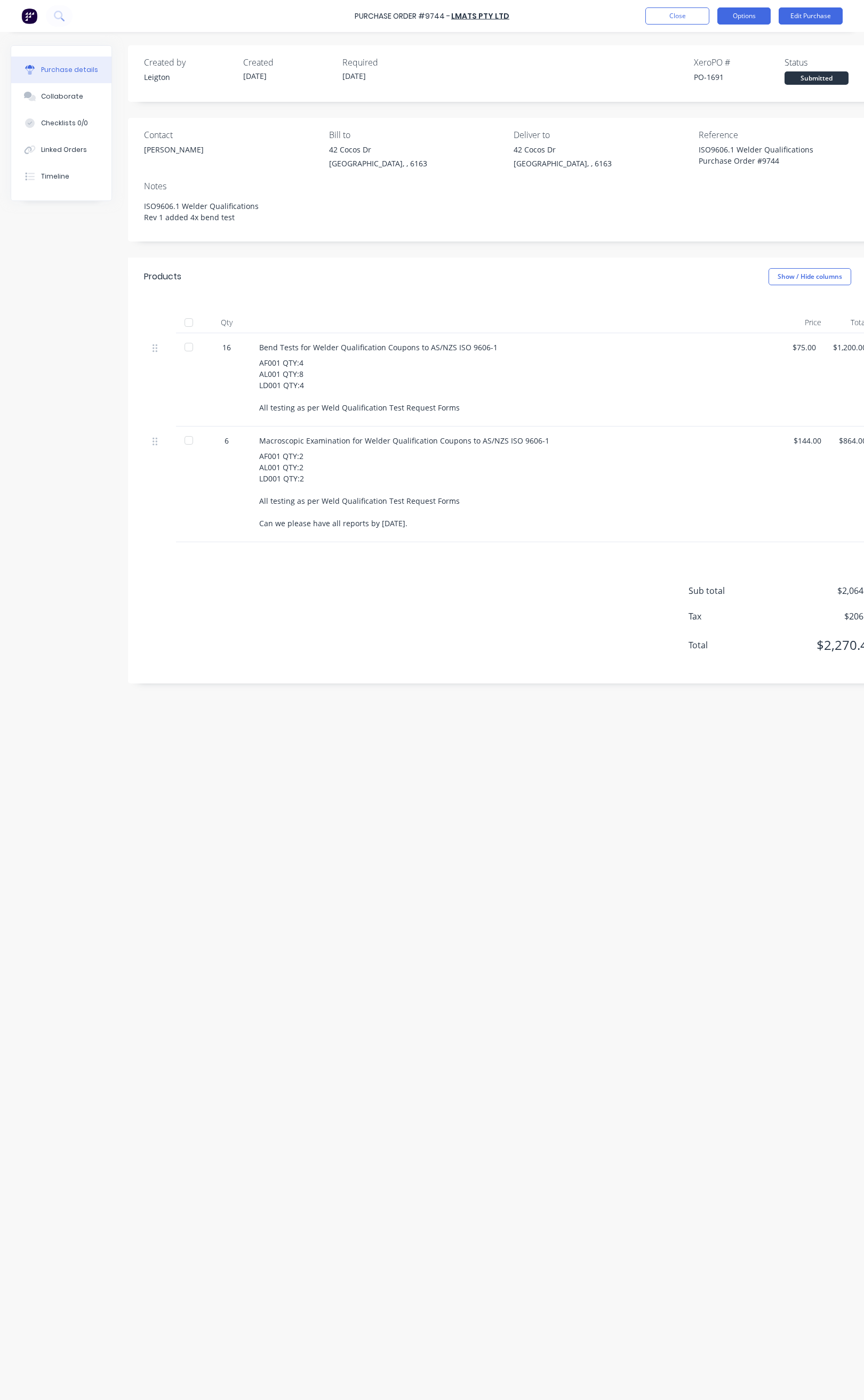
click at [733, 21] on button "Options" at bounding box center [743, 16] width 53 height 17
click at [740, 48] on div "Print / Email" at bounding box center [720, 44] width 82 height 16
click at [715, 64] on div "With pricing" at bounding box center [720, 65] width 82 height 16
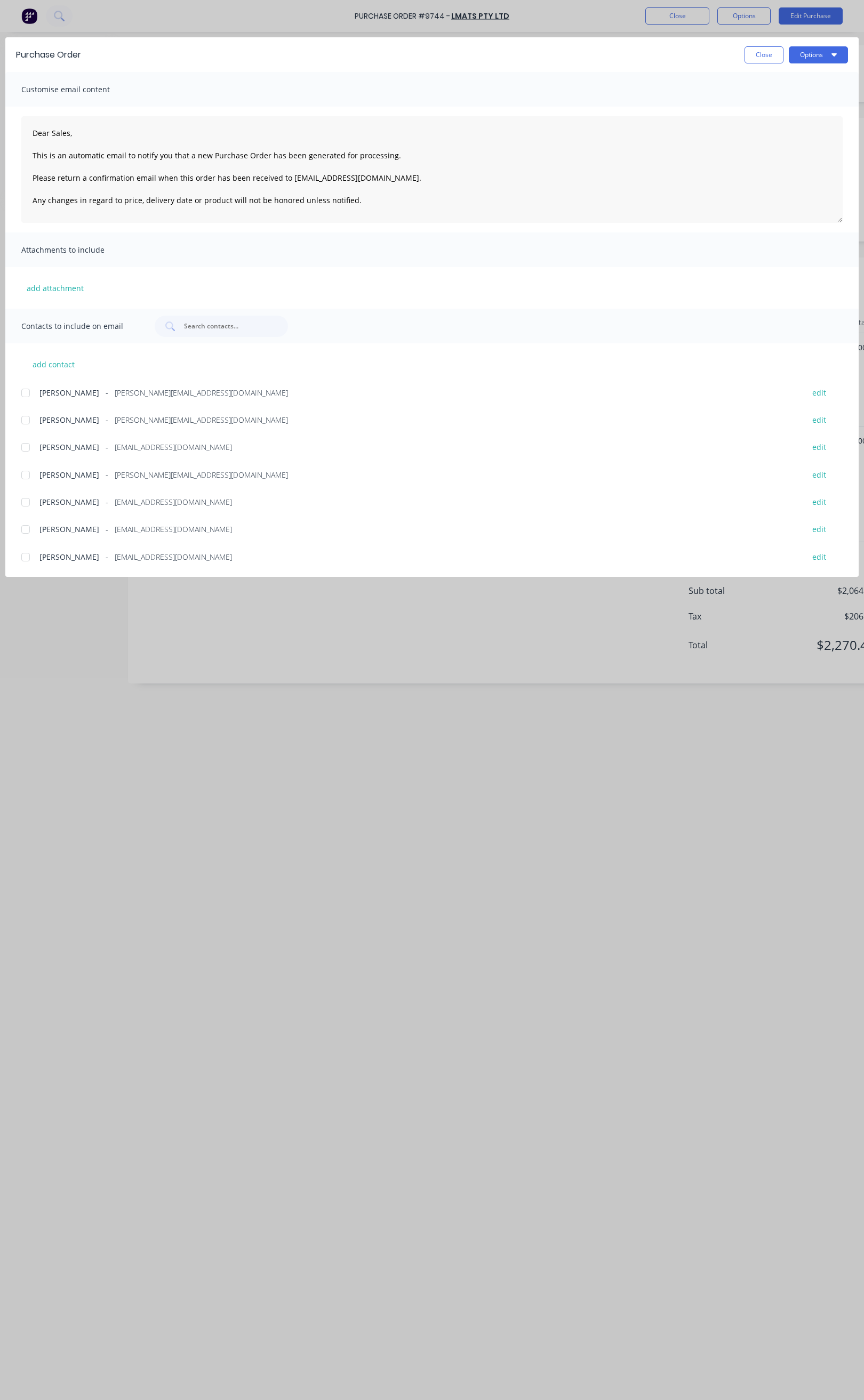
click at [28, 501] on div at bounding box center [26, 502] width 22 height 22
click at [812, 52] on button "Options" at bounding box center [818, 55] width 59 height 17
click at [781, 120] on div "Email" at bounding box center [797, 124] width 82 height 16
click at [766, 59] on button "Close" at bounding box center [764, 55] width 39 height 17
type textarea "x"
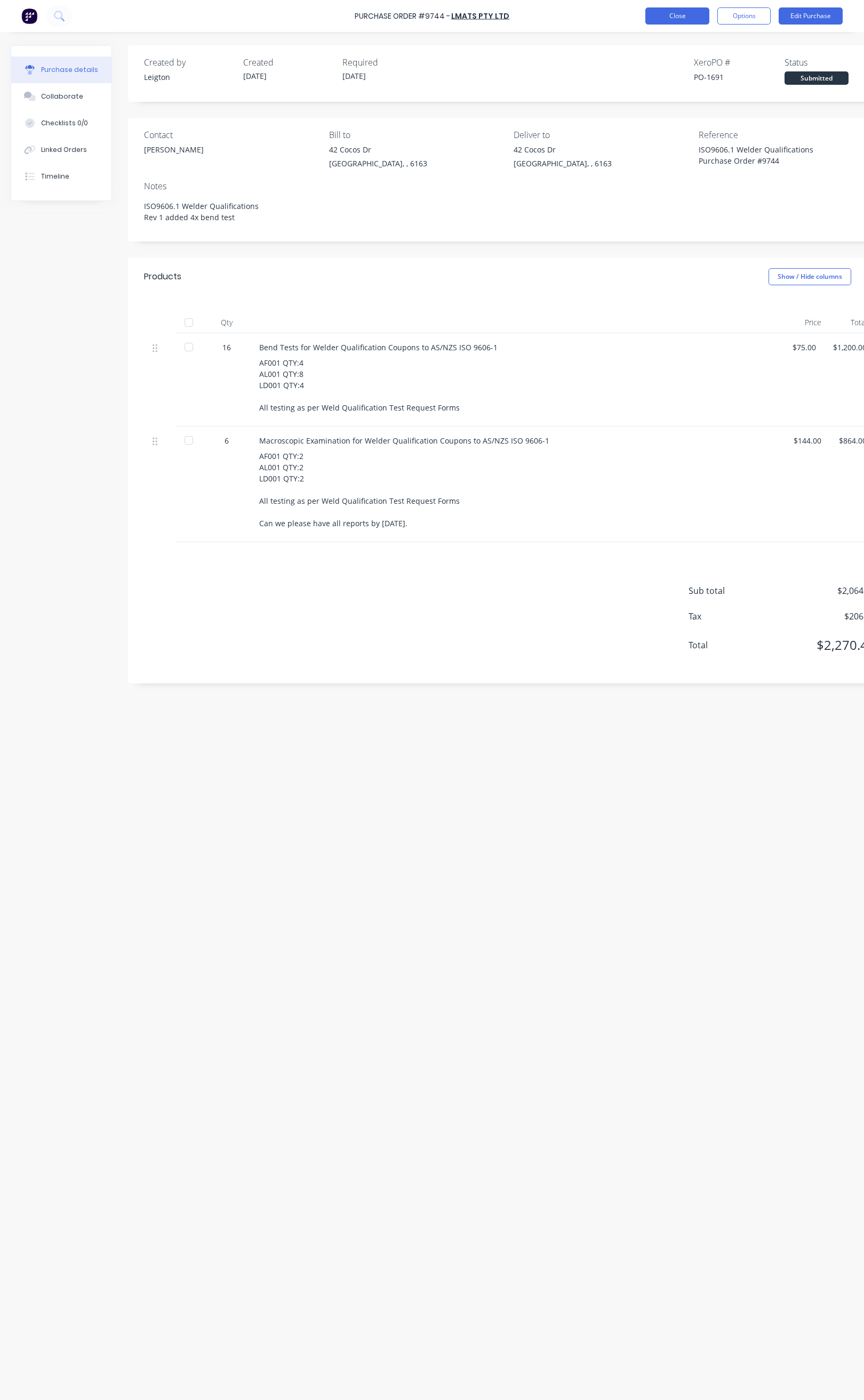
click at [690, 18] on button "Close" at bounding box center [677, 16] width 64 height 17
